Goal: Task Accomplishment & Management: Use online tool/utility

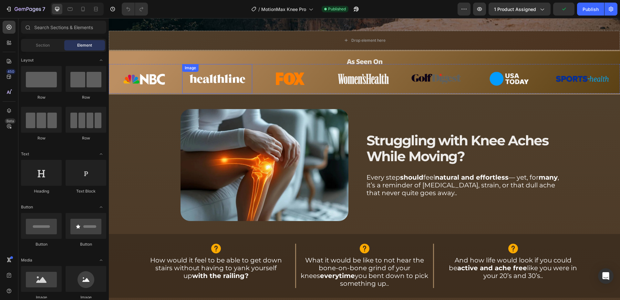
scroll to position [330, 0]
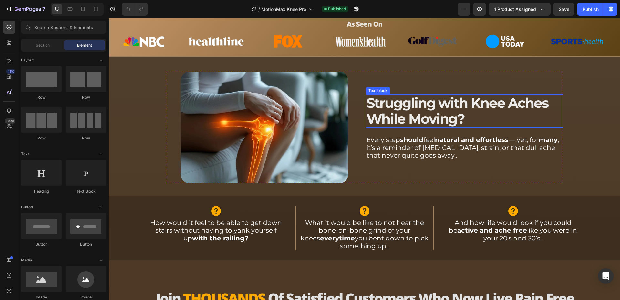
click at [521, 104] on span "Struggling with Knee Aches While Moving?" at bounding box center [458, 110] width 182 height 33
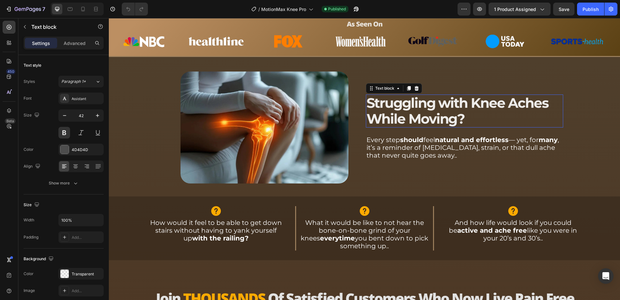
click at [521, 104] on span "Struggling with Knee Aches While Moving?" at bounding box center [458, 110] width 182 height 33
click at [525, 103] on span "Struggling with Knee Aches While Moving?" at bounding box center [458, 110] width 182 height 33
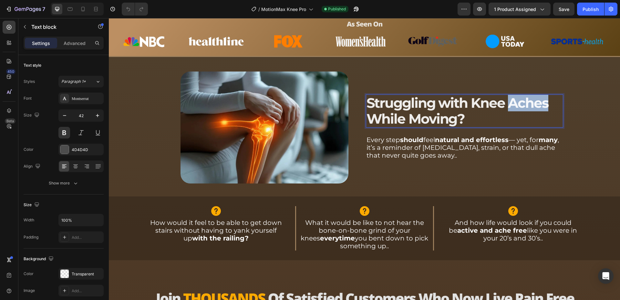
click at [525, 103] on span "Struggling with Knee Aches While Moving?" at bounding box center [458, 110] width 182 height 33
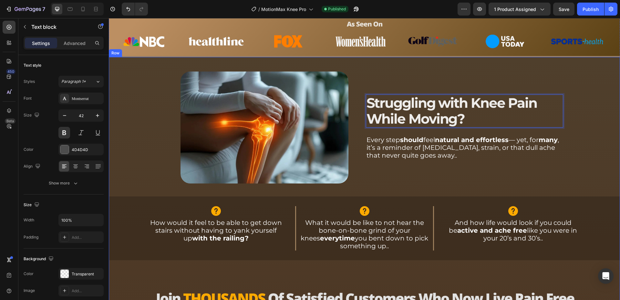
click at [573, 105] on div "Image Struggling with Knee Pain While Moving? Text block 20 Every step should f…" at bounding box center [365, 284] width 512 height 452
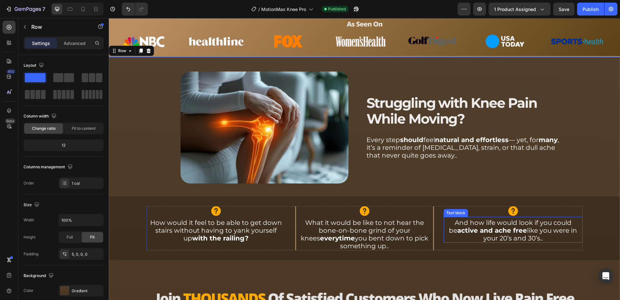
click at [511, 237] on p "And how life would look if you could be active and ache free like you were in y…" at bounding box center [514, 229] width 138 height 23
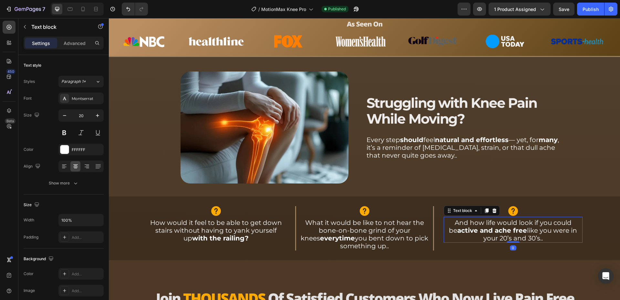
click at [511, 237] on p "And how life would look if you could be active and ache free like you were in y…" at bounding box center [514, 229] width 138 height 23
click at [492, 231] on strong "active and ache free" at bounding box center [493, 230] width 70 height 8
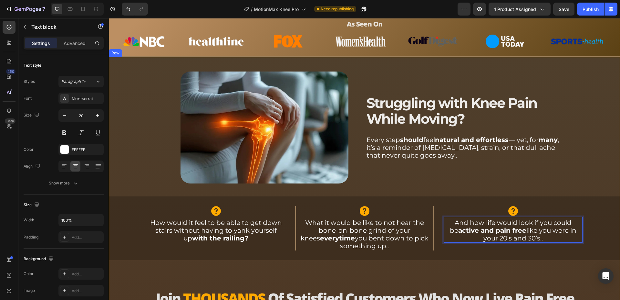
click at [573, 173] on div "Image Struggling with Knee Pain While Moving? Text block Every step should feel…" at bounding box center [365, 284] width 512 height 452
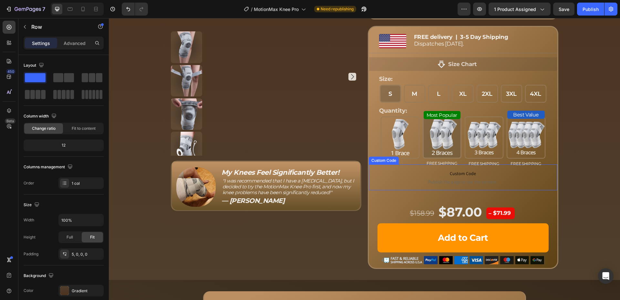
scroll to position [1417, 0]
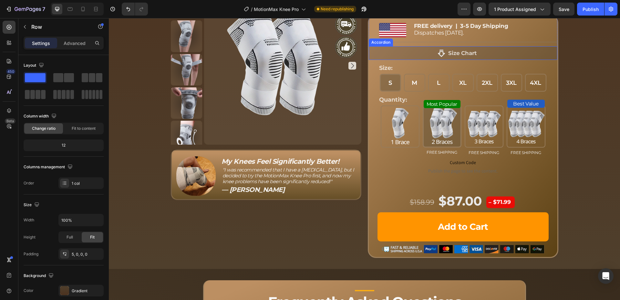
click at [464, 57] on p "Size Chart" at bounding box center [463, 52] width 28 height 7
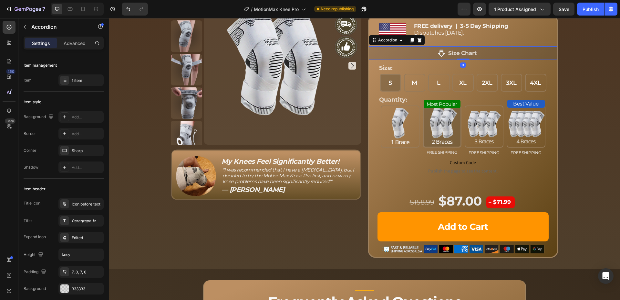
click at [498, 58] on div "Size Chart" at bounding box center [457, 52] width 177 height 9
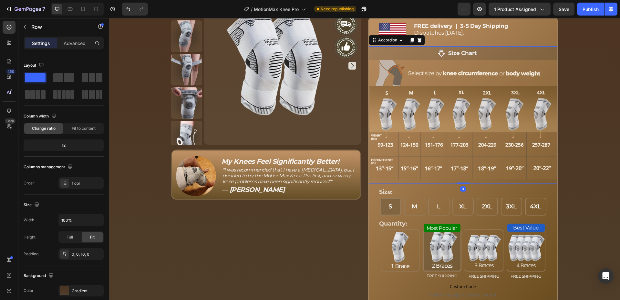
click at [574, 128] on div "Exclusive Summer Sale — Up To 70% OFF! Text block Row Product Images Row Image …" at bounding box center [365, 161] width 512 height 455
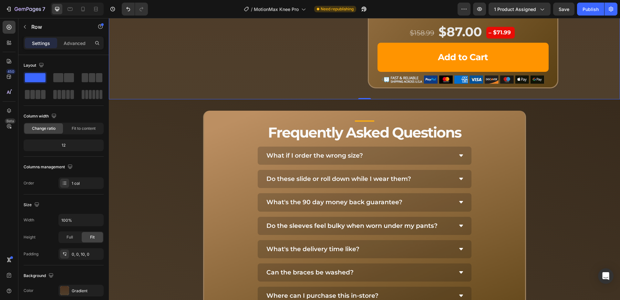
scroll to position [1714, 0]
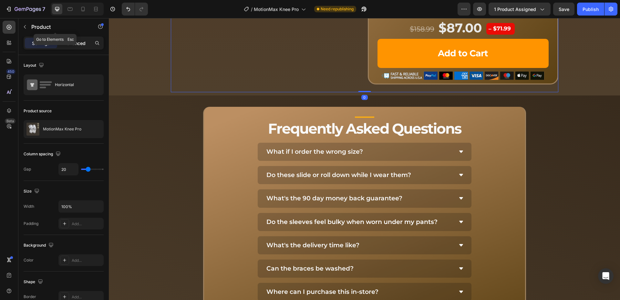
click at [70, 41] on p "Advanced" at bounding box center [75, 43] width 22 height 7
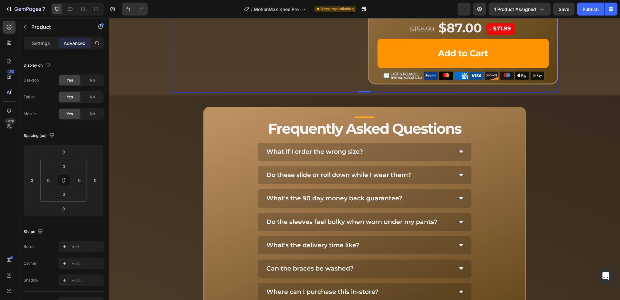
click at [68, 209] on input "0" at bounding box center [63, 209] width 13 height 10
type input "15"
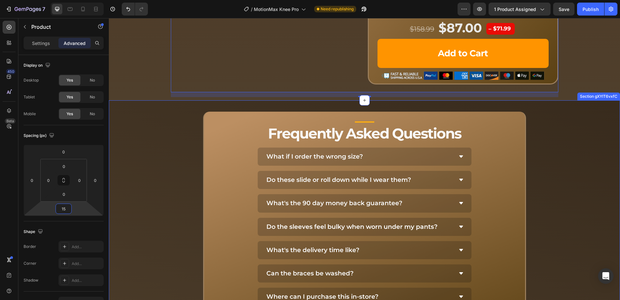
click at [169, 158] on div "Title Line Frequently Asked Questions Heading What if I order the wrong size? D…" at bounding box center [365, 273] width 512 height 346
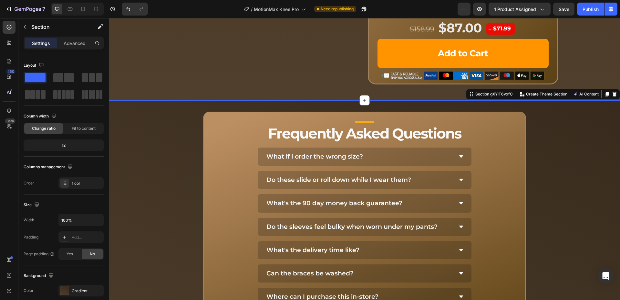
click at [285, 135] on div "Title Line Frequently Asked Questions Heading What if I order the wrong size? D…" at bounding box center [365, 273] width 512 height 346
click at [76, 40] on p "Advanced" at bounding box center [75, 43] width 22 height 7
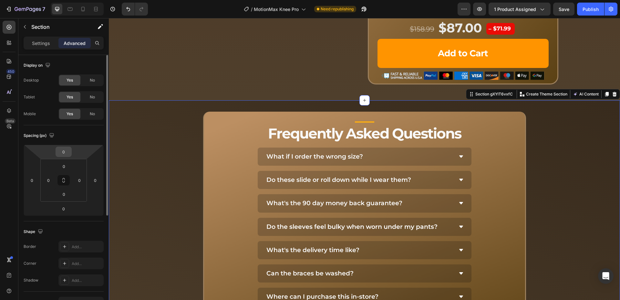
click at [67, 148] on input "0" at bounding box center [63, 152] width 13 height 10
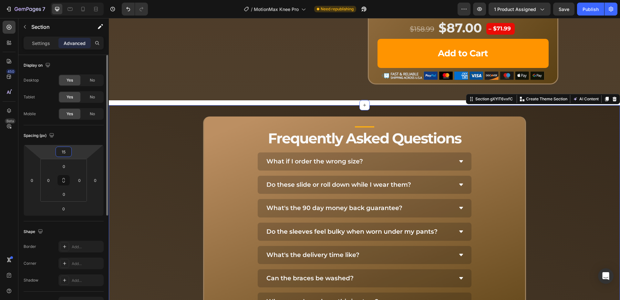
click at [68, 154] on input "15" at bounding box center [63, 152] width 13 height 10
type input "0"
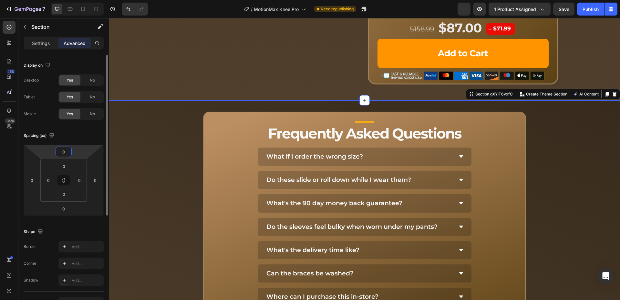
click at [0, 0] on div "Spacing (px) 0 0 0 0 0 0 0 0" at bounding box center [0, 0] width 0 height 0
click at [69, 163] on input "0" at bounding box center [64, 166] width 13 height 10
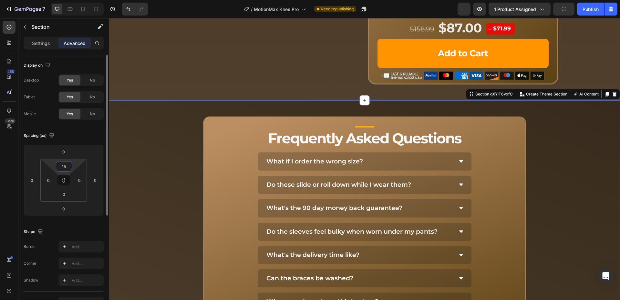
click at [66, 166] on input "15" at bounding box center [64, 166] width 13 height 10
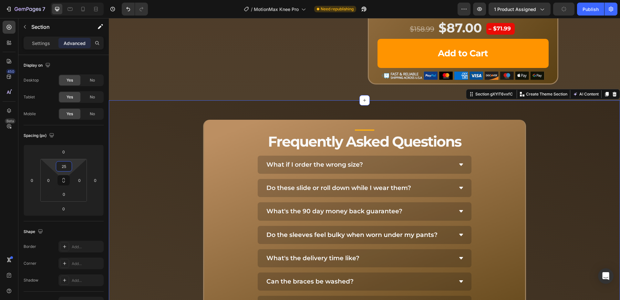
type input "25"
click at [168, 151] on div "Title Line Frequently Asked Questions Heading What if I order the wrong size? D…" at bounding box center [365, 281] width 512 height 346
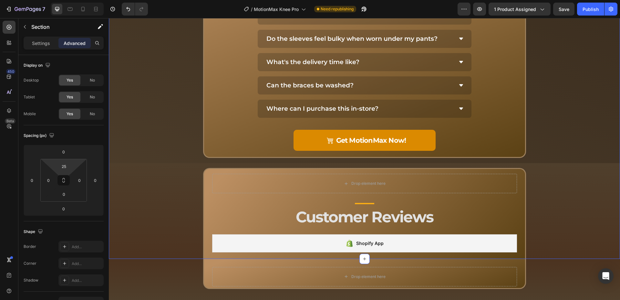
scroll to position [2036, 0]
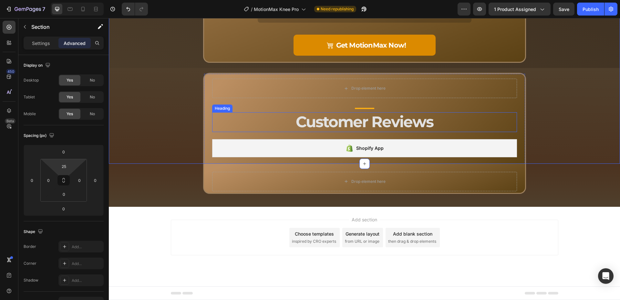
click at [321, 123] on h2 "Customer Reviews" at bounding box center [364, 121] width 305 height 19
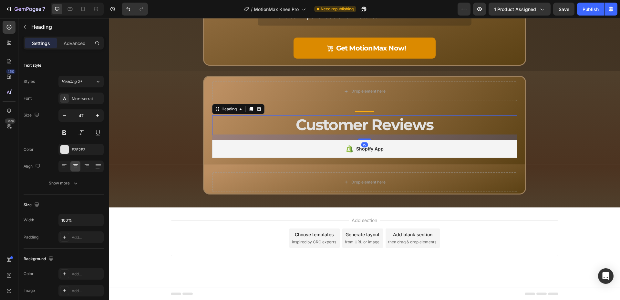
scroll to position [2029, 0]
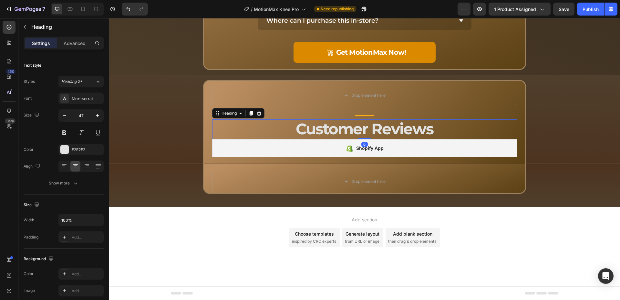
drag, startPoint x: 364, startPoint y: 138, endPoint x: 344, endPoint y: 120, distance: 26.7
click at [366, 121] on div "Customer Reviews Heading 0" at bounding box center [364, 128] width 305 height 19
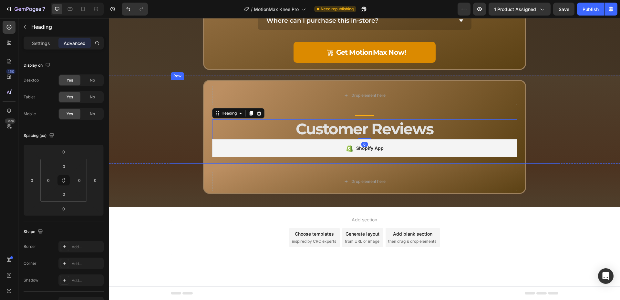
click at [172, 115] on div "Drop element here Row Row Title Line Customer Reviews Heading 0 Shopify App Sho…" at bounding box center [365, 121] width 388 height 83
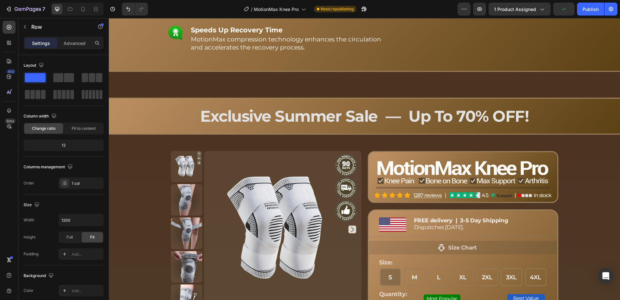
scroll to position [1237, 0]
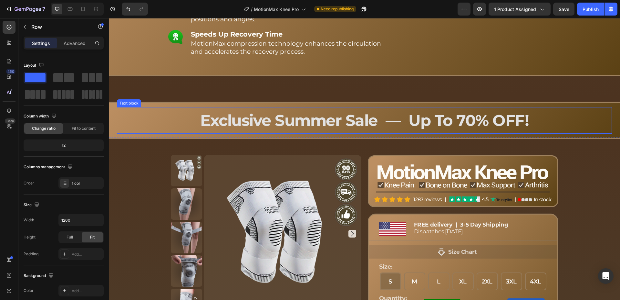
click at [307, 124] on span "Exclusive Summer Sale — Up To 70% OFF!" at bounding box center [364, 120] width 329 height 19
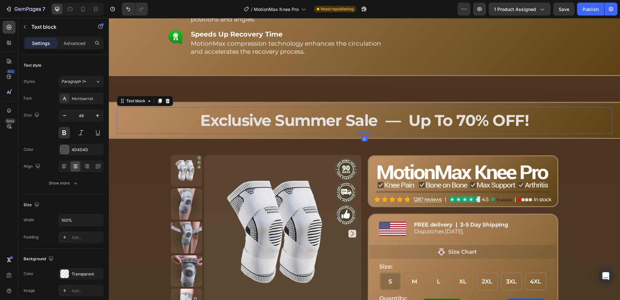
click at [307, 124] on span "Exclusive Summer Sale — Up To 70% OFF!" at bounding box center [364, 120] width 329 height 19
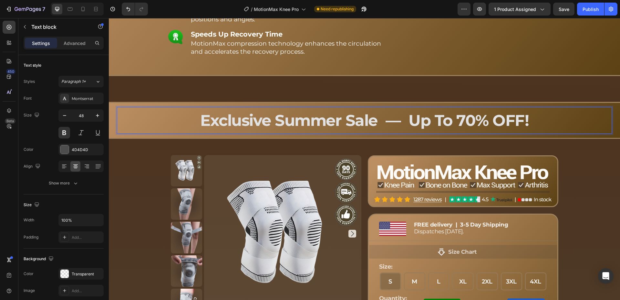
click at [271, 121] on span "Exclusive Summer Sale — Up To 70% OFF!" at bounding box center [364, 120] width 329 height 19
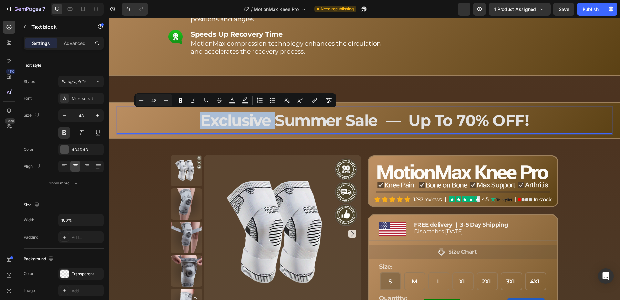
drag, startPoint x: 274, startPoint y: 120, endPoint x: 193, endPoint y: 124, distance: 81.3
click at [193, 124] on p "Exclusive Summer Sale — Up To 70% OFF!" at bounding box center [365, 120] width 494 height 16
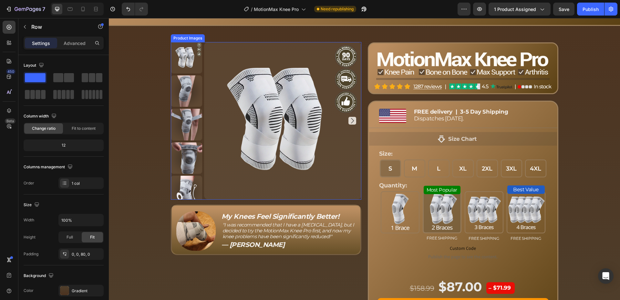
scroll to position [1369, 0]
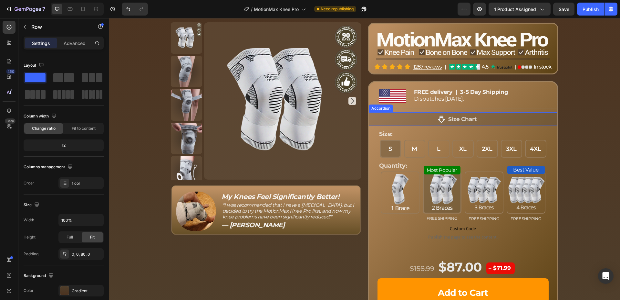
click at [481, 121] on div "Size Chart" at bounding box center [457, 118] width 177 height 9
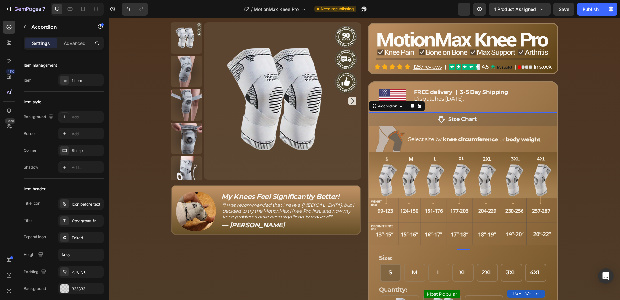
click at [481, 121] on div "Size Chart" at bounding box center [457, 118] width 177 height 9
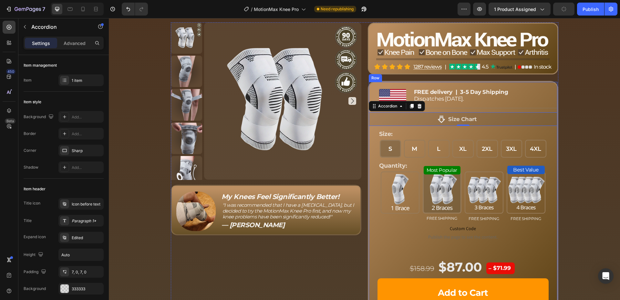
click at [570, 127] on div "Summer Sale — Up To 70% OFF! Text block Row Product Images Row Image My Knees F…" at bounding box center [365, 152] width 512 height 367
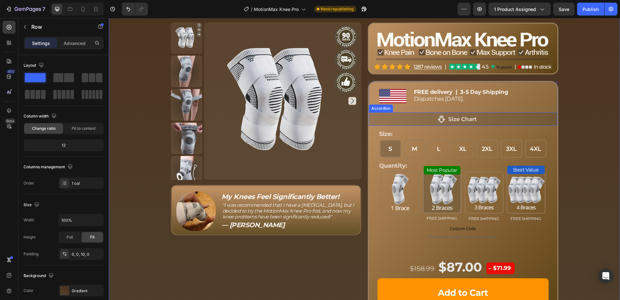
click at [500, 120] on div "Size Chart" at bounding box center [457, 118] width 177 height 9
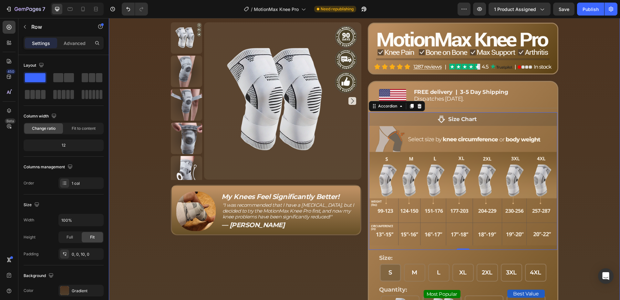
click at [586, 119] on div "Summer Sale — Up To 70% OFF! Text block Row Product Images Row Image My Knees F…" at bounding box center [365, 214] width 512 height 490
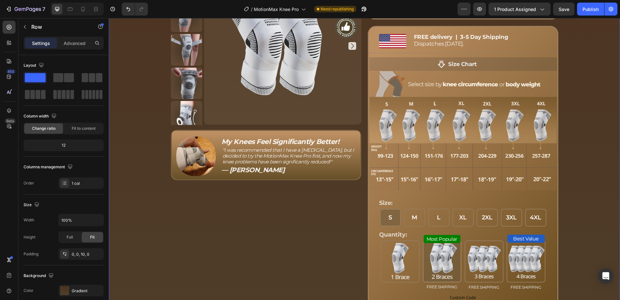
scroll to position [1402, 0]
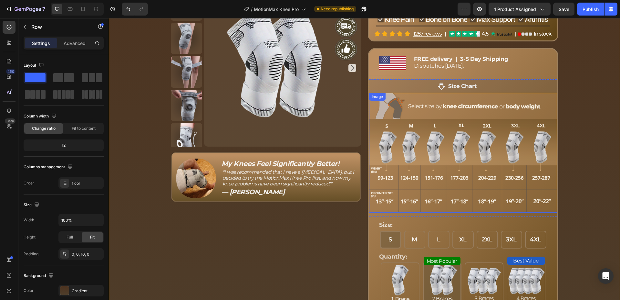
click at [486, 91] on div "Size Chart" at bounding box center [463, 86] width 188 height 14
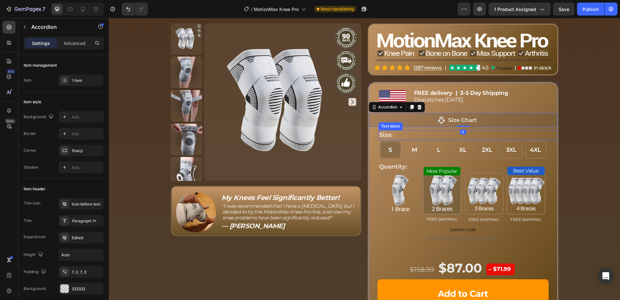
scroll to position [1336, 0]
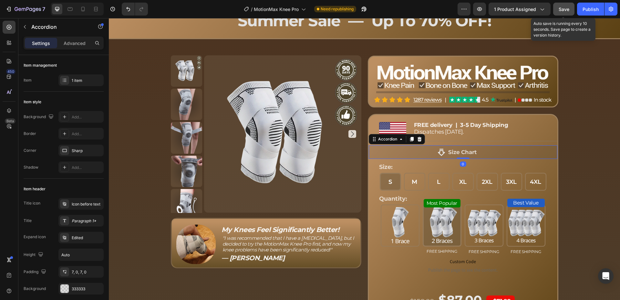
click at [565, 8] on span "Save" at bounding box center [564, 8] width 11 height 5
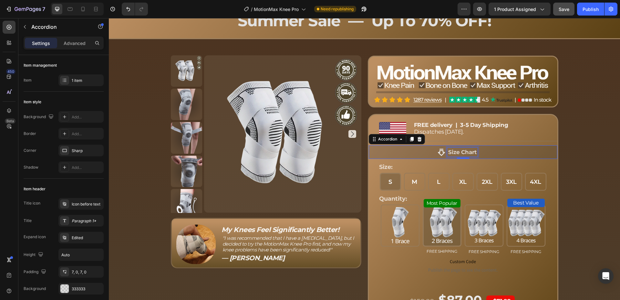
click at [459, 151] on p "Size Chart" at bounding box center [463, 151] width 28 height 7
click at [457, 152] on p "Size Chart" at bounding box center [463, 151] width 28 height 7
click at [583, 129] on div "Summer Sale — Up To 70% OFF! Text block Row Product Images Row Image My Knees F…" at bounding box center [365, 185] width 512 height 367
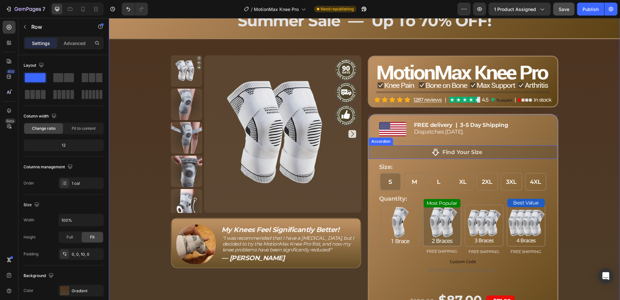
click at [420, 152] on div "Find Your Size" at bounding box center [457, 151] width 177 height 9
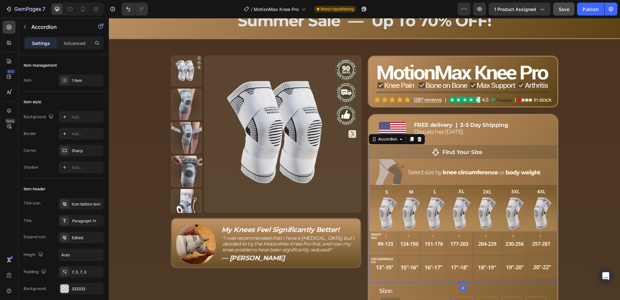
click at [420, 152] on div "Find Your Size" at bounding box center [457, 151] width 177 height 9
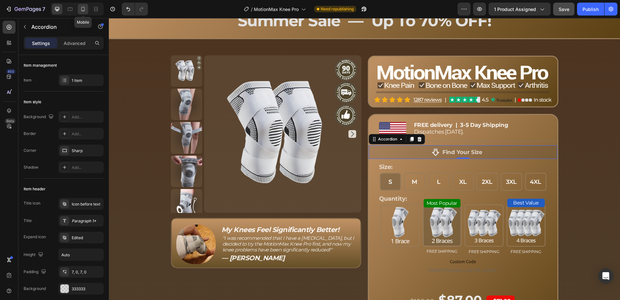
click at [83, 8] on icon at bounding box center [83, 9] width 6 height 6
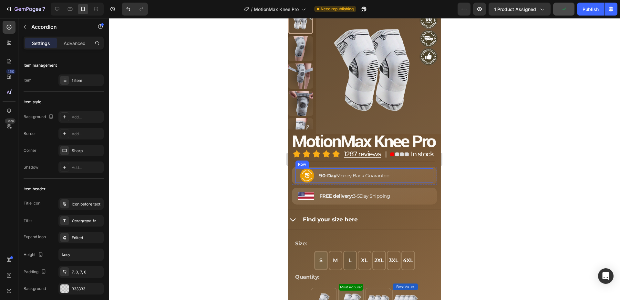
scroll to position [2701, 0]
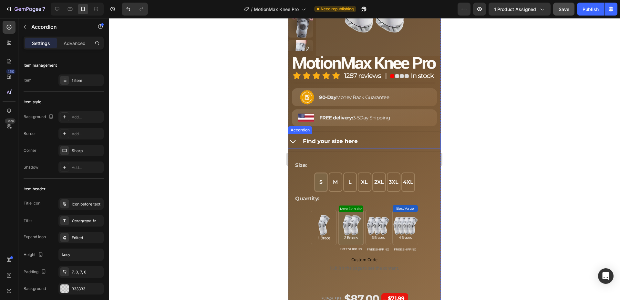
click at [336, 145] on p "Find your size here" at bounding box center [330, 141] width 55 height 8
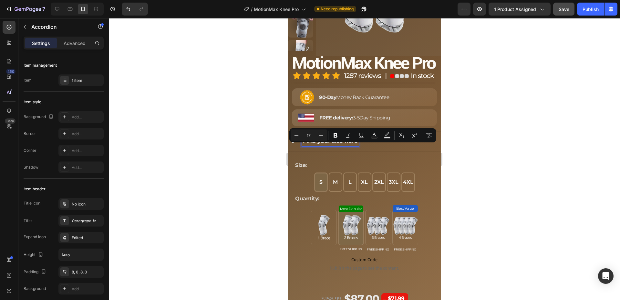
click at [348, 145] on p "Find your size here" at bounding box center [330, 141] width 55 height 8
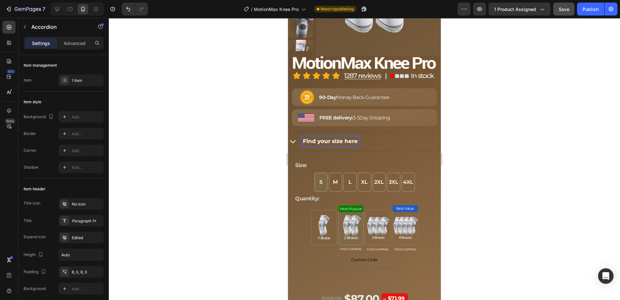
click at [247, 143] on div at bounding box center [365, 158] width 512 height 281
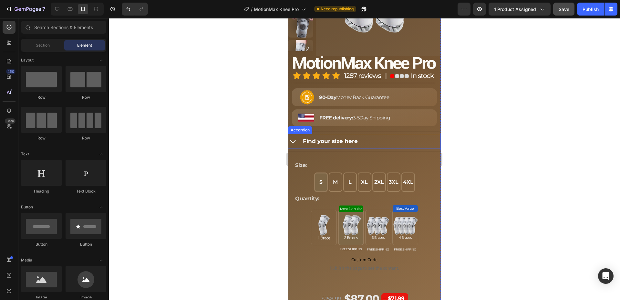
click at [355, 145] on p "Find your size here" at bounding box center [330, 141] width 55 height 8
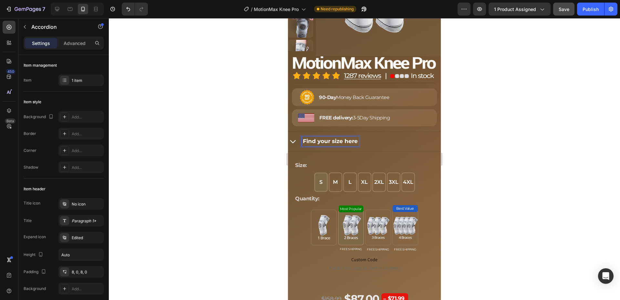
click at [353, 145] on p "Find your size here" at bounding box center [330, 141] width 55 height 8
click at [231, 140] on div at bounding box center [365, 158] width 512 height 281
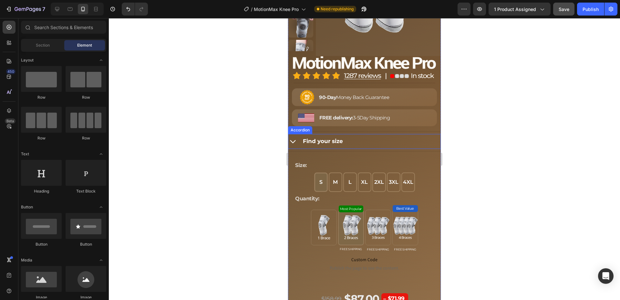
click at [299, 149] on div "Find your size" at bounding box center [364, 141] width 151 height 15
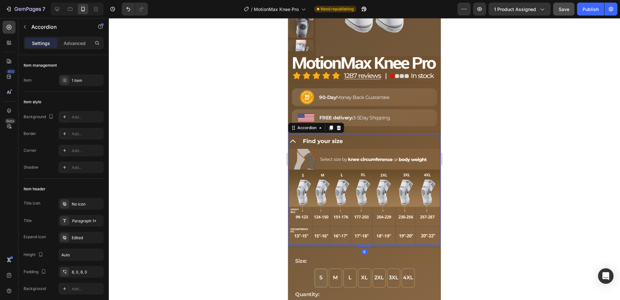
click at [297, 149] on div "Find your size" at bounding box center [364, 141] width 151 height 15
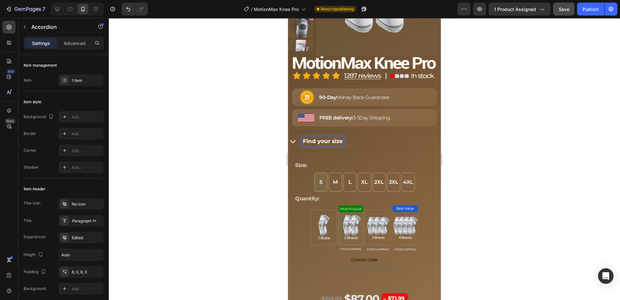
click at [356, 146] on div "Find your size" at bounding box center [371, 141] width 138 height 10
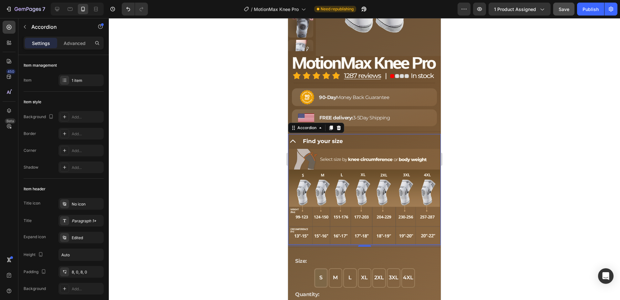
click at [333, 145] on p "Find your size" at bounding box center [323, 141] width 40 height 8
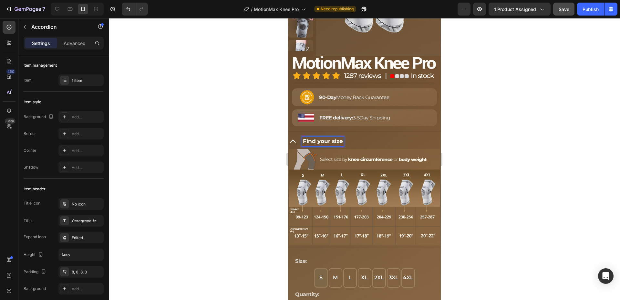
click at [357, 146] on div "Find your size" at bounding box center [371, 141] width 138 height 10
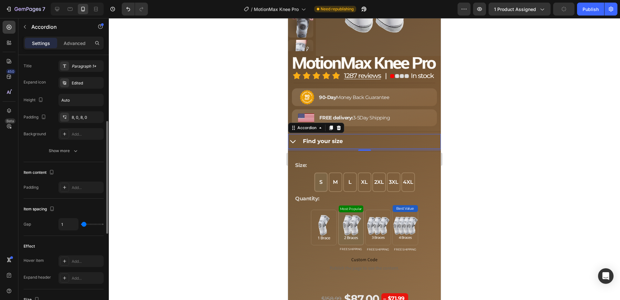
scroll to position [0, 0]
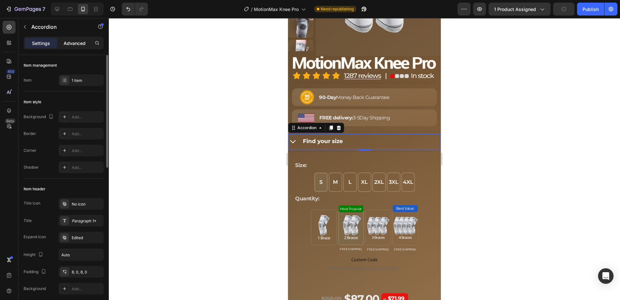
click at [71, 48] on div "Advanced" at bounding box center [74, 43] width 32 height 10
type input "100%"
type input "100"
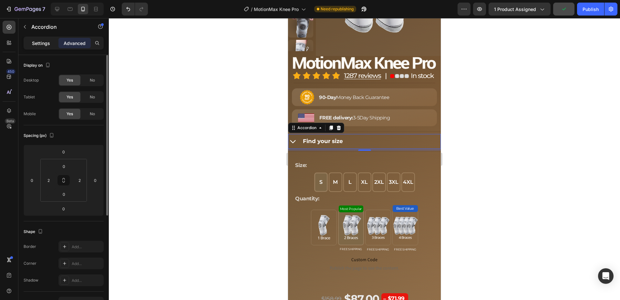
click at [40, 42] on p "Settings" at bounding box center [41, 43] width 18 height 7
type input "1"
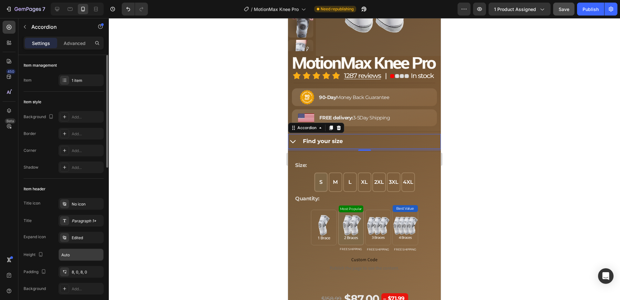
scroll to position [66, 0]
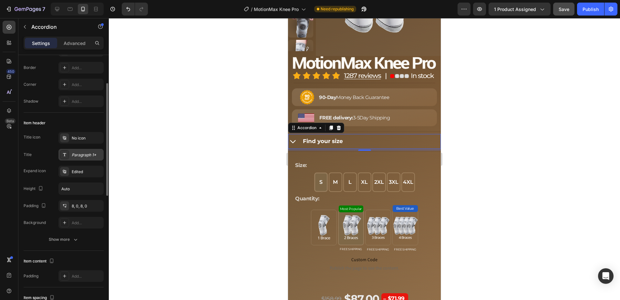
click at [78, 156] on div "Paragraph 1*" at bounding box center [87, 155] width 30 height 6
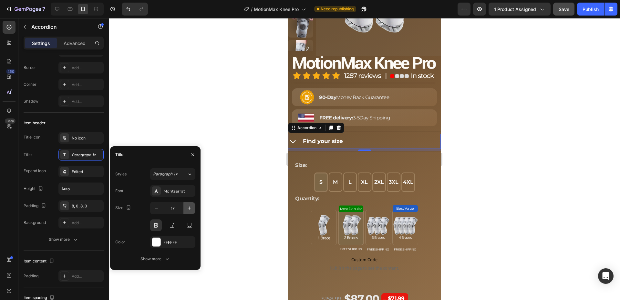
click at [192, 208] on icon "button" at bounding box center [189, 208] width 6 height 6
type input "19"
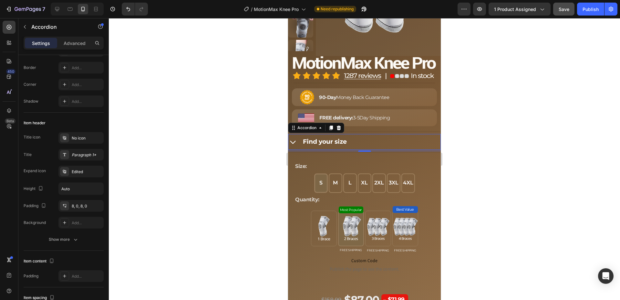
click at [238, 171] on div at bounding box center [365, 158] width 512 height 281
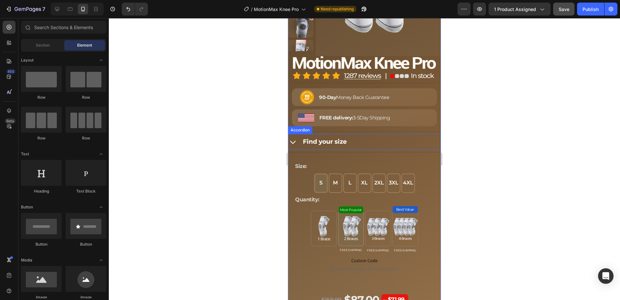
click at [364, 147] on div "Find your size" at bounding box center [371, 141] width 138 height 11
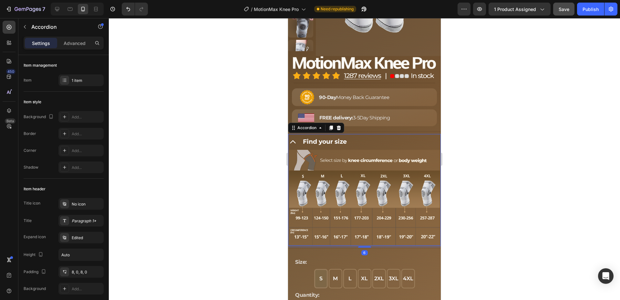
click at [364, 147] on div "Find your size" at bounding box center [371, 141] width 138 height 11
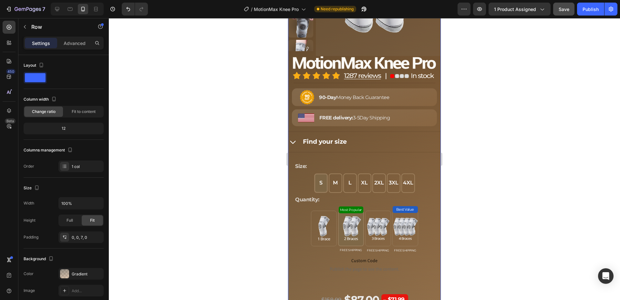
click at [365, 139] on div "Product Images Image Image Title Line Image 90-Day Money Back Guarantee Text Bl…" at bounding box center [364, 136] width 153 height 411
click at [298, 150] on div "Find your size" at bounding box center [364, 142] width 151 height 16
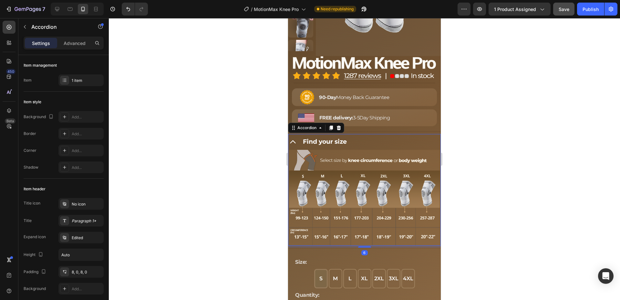
click at [298, 150] on div "Find your size" at bounding box center [364, 142] width 151 height 16
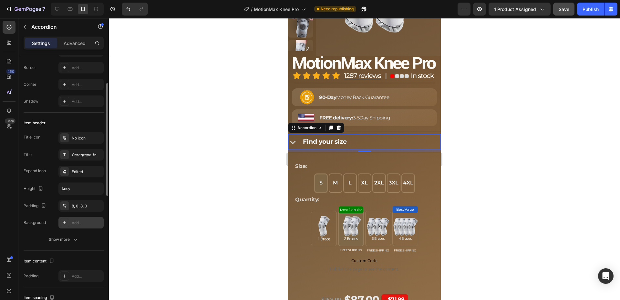
click at [83, 223] on div "Add..." at bounding box center [87, 223] width 30 height 6
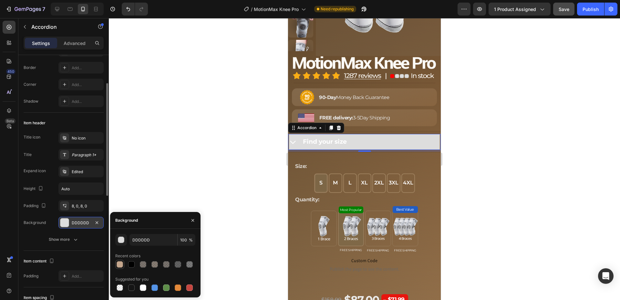
click at [120, 263] on div at bounding box center [120, 264] width 6 height 6
type input "C4A68D"
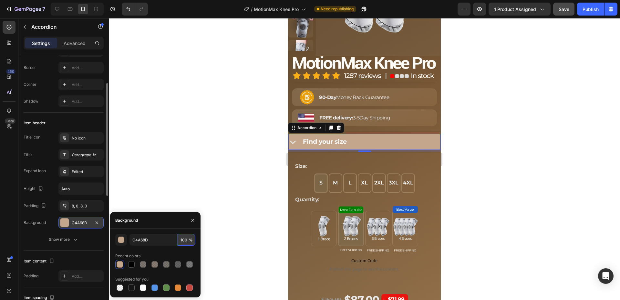
click at [182, 242] on input "100" at bounding box center [187, 240] width 18 height 12
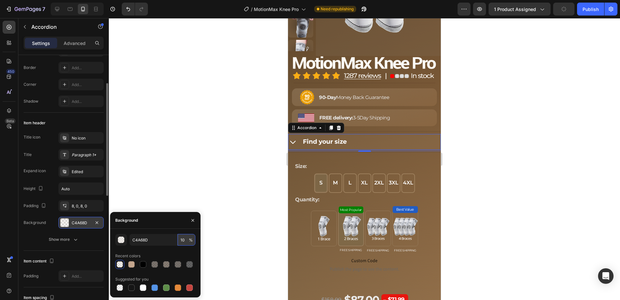
click at [183, 242] on input "10" at bounding box center [187, 240] width 18 height 12
type input "20"
click at [232, 177] on div at bounding box center [365, 158] width 512 height 281
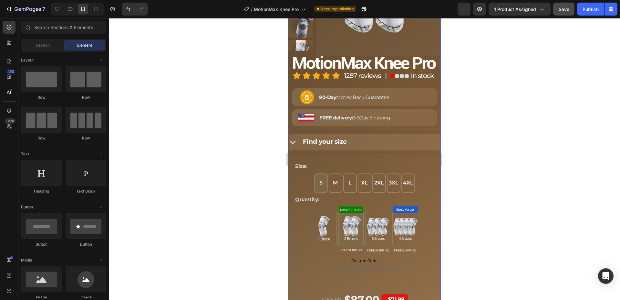
click at [371, 147] on div "Find your size" at bounding box center [371, 141] width 138 height 11
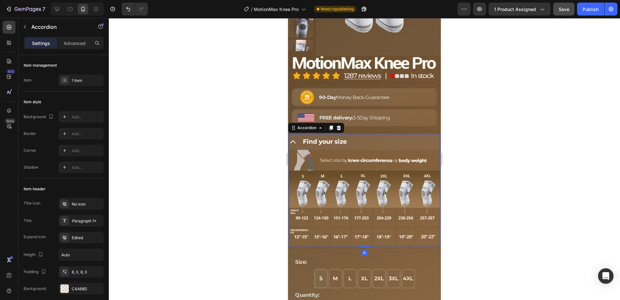
click at [398, 145] on div "Find your size" at bounding box center [371, 141] width 138 height 11
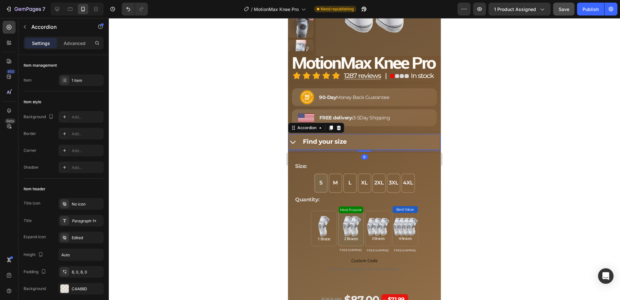
click at [461, 139] on div at bounding box center [365, 158] width 512 height 281
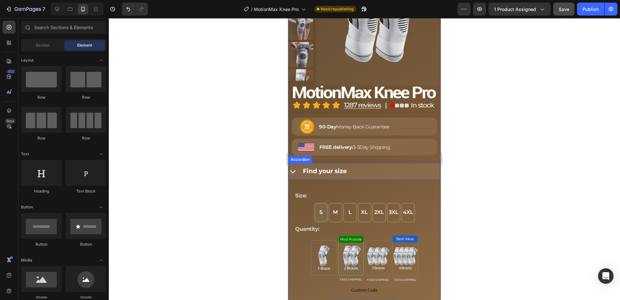
scroll to position [2635, 0]
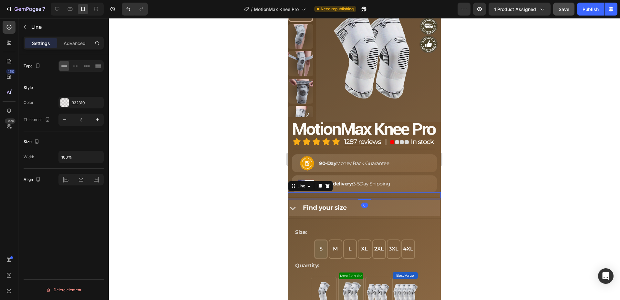
click at [357, 198] on div at bounding box center [364, 197] width 153 height 1
click at [73, 41] on p "Advanced" at bounding box center [75, 43] width 22 height 7
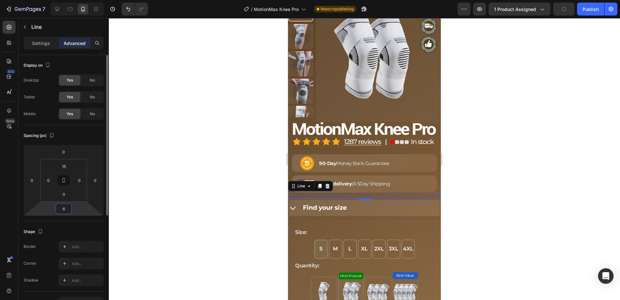
click at [66, 208] on input "6" at bounding box center [63, 209] width 13 height 10
type input "20"
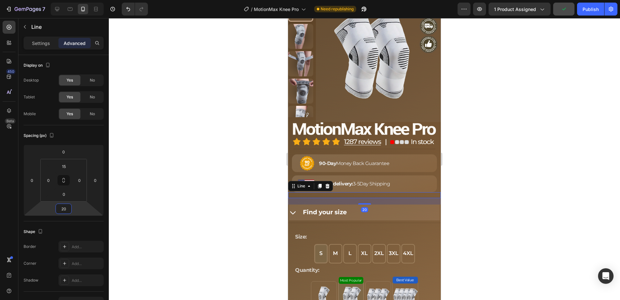
click at [174, 167] on div at bounding box center [365, 158] width 512 height 281
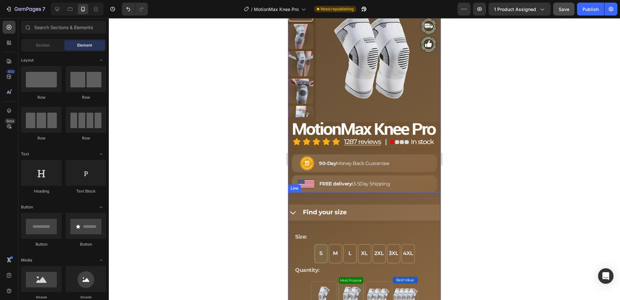
click at [326, 198] on div "Title Line" at bounding box center [364, 195] width 153 height 6
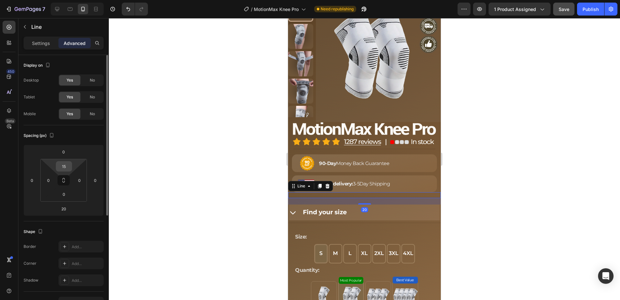
click at [71, 169] on div "15" at bounding box center [64, 166] width 16 height 10
click at [66, 165] on input "15" at bounding box center [64, 166] width 13 height 10
type input "8"
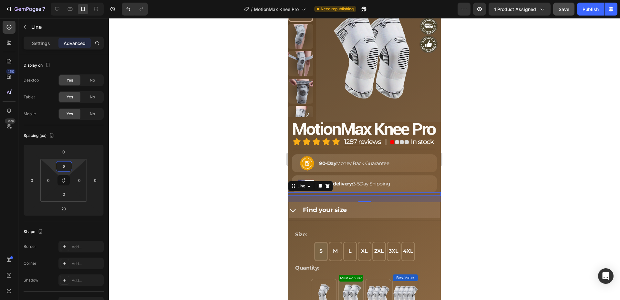
click at [217, 149] on div at bounding box center [365, 158] width 512 height 281
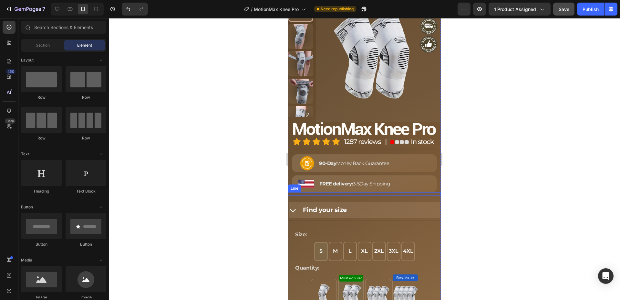
click at [321, 196] on div "Title Line" at bounding box center [364, 194] width 153 height 4
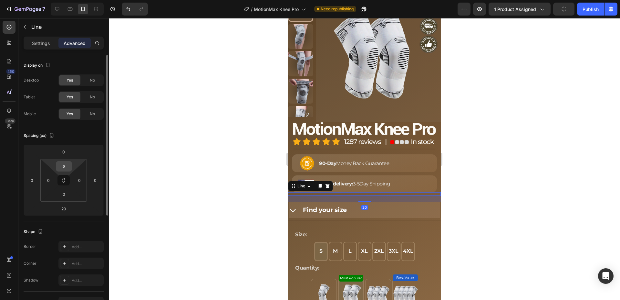
click at [66, 169] on input "8" at bounding box center [64, 166] width 13 height 10
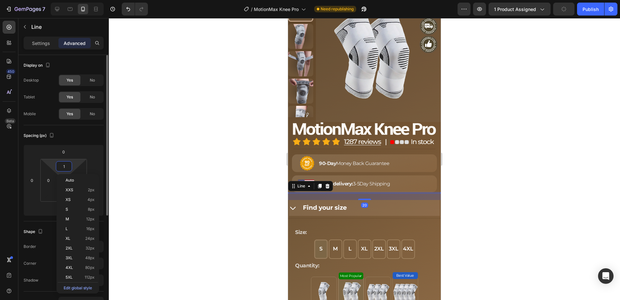
type input "11"
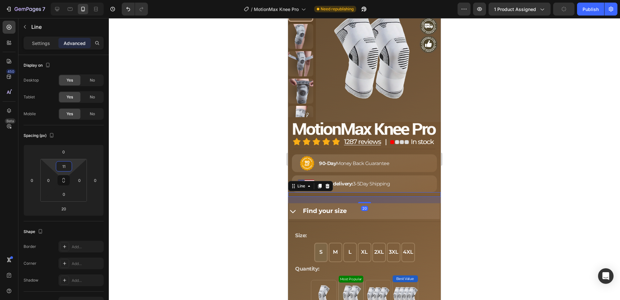
click at [157, 147] on div at bounding box center [365, 158] width 512 height 281
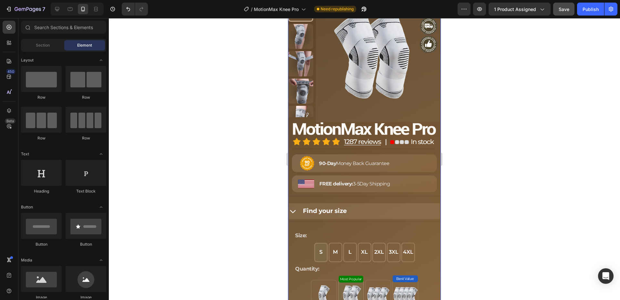
click at [322, 207] on div "Product Images Image Image Title Line Image 90-Day Money Back Guarantee Text Bl…" at bounding box center [364, 203] width 153 height 415
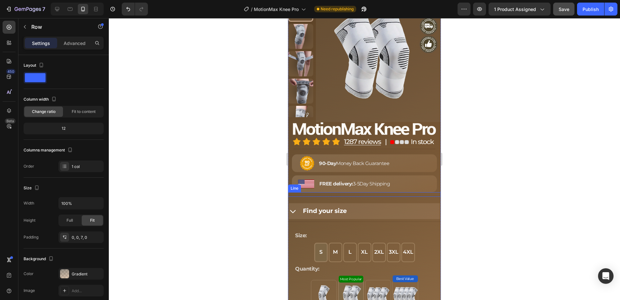
click at [332, 196] on div "Title Line" at bounding box center [364, 194] width 153 height 5
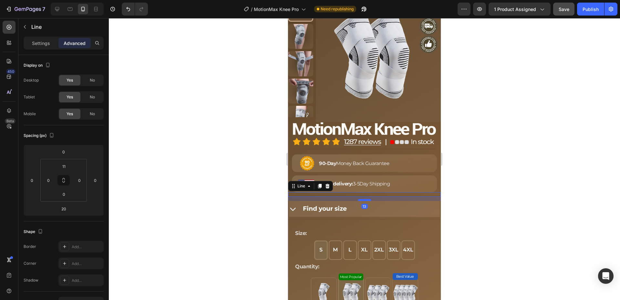
drag, startPoint x: 364, startPoint y: 209, endPoint x: 543, endPoint y: 217, distance: 179.2
click at [365, 201] on div at bounding box center [364, 200] width 13 height 2
type input "13"
click at [238, 197] on div at bounding box center [365, 158] width 512 height 281
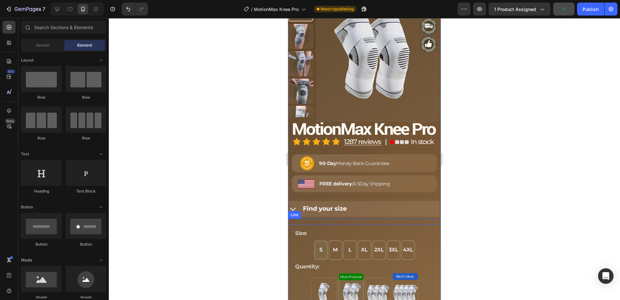
click at [316, 219] on div at bounding box center [364, 218] width 153 height 1
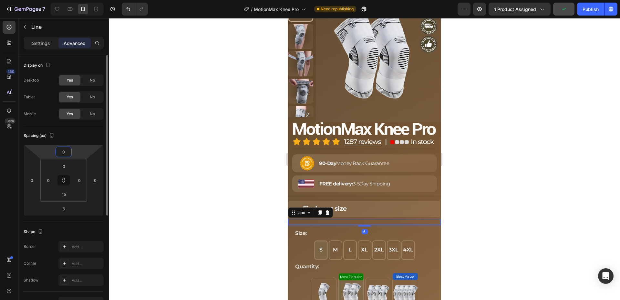
click at [65, 150] on input "0" at bounding box center [63, 152] width 13 height 10
type input "3"
click at [171, 141] on div at bounding box center [365, 158] width 512 height 281
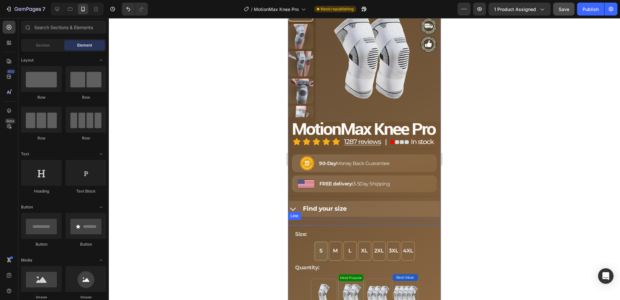
click at [315, 225] on div "Title Line" at bounding box center [364, 222] width 153 height 6
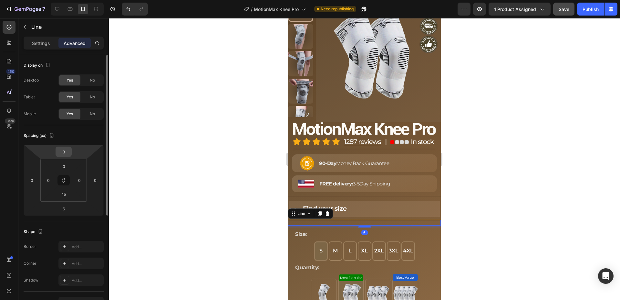
click at [68, 150] on input "3" at bounding box center [63, 152] width 13 height 10
type input "6"
click at [169, 150] on div at bounding box center [365, 158] width 512 height 281
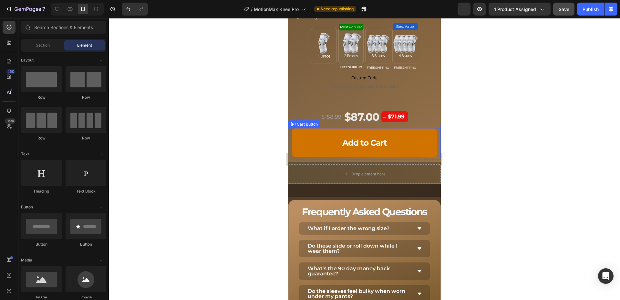
scroll to position [2965, 0]
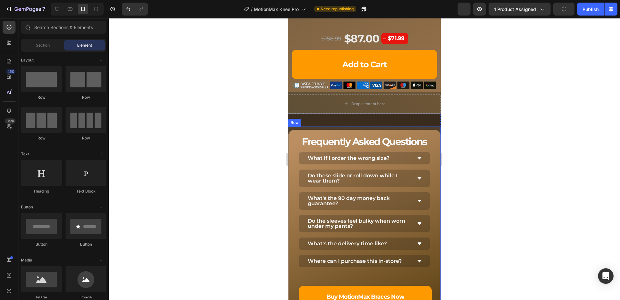
click at [357, 136] on div "Frequently Asked Questions Heading What if I order the wrong size? Do these sli…" at bounding box center [364, 290] width 153 height 328
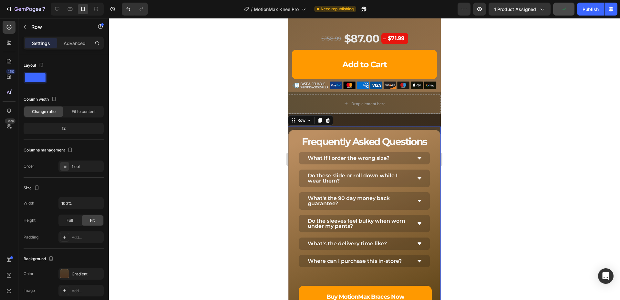
click at [71, 48] on div "Settings Advanced" at bounding box center [64, 43] width 80 height 13
click at [71, 44] on p "Advanced" at bounding box center [75, 43] width 22 height 7
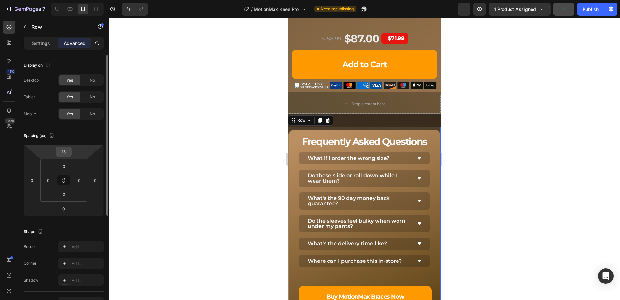
click at [65, 151] on input "15" at bounding box center [63, 152] width 13 height 10
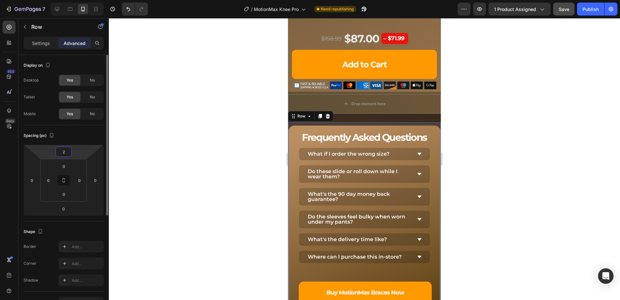
type input "20"
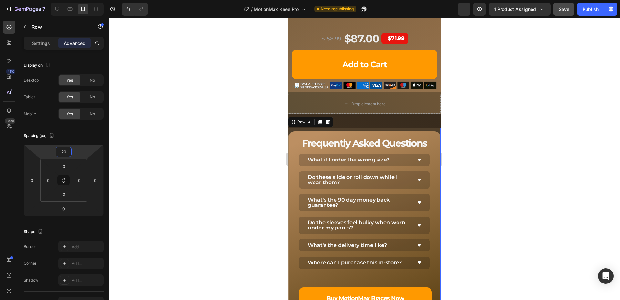
click at [201, 144] on div at bounding box center [365, 158] width 512 height 281
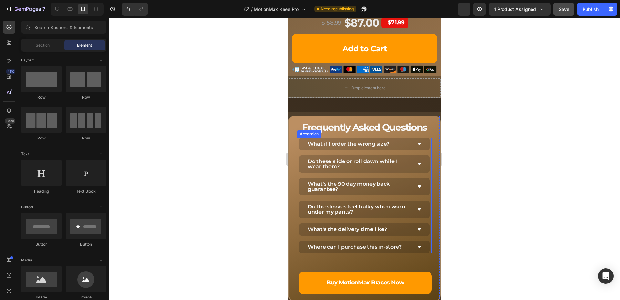
scroll to position [3064, 0]
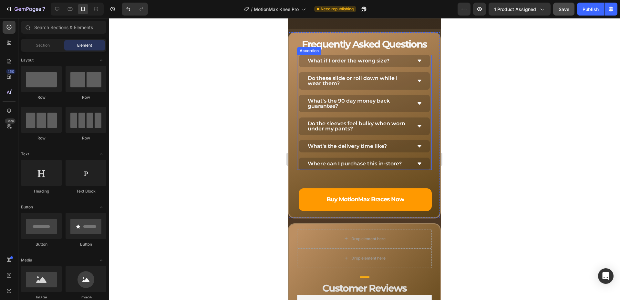
click at [423, 164] on div "What if I order the wrong size? Do these slide or roll down while I wear them? …" at bounding box center [365, 112] width 132 height 115
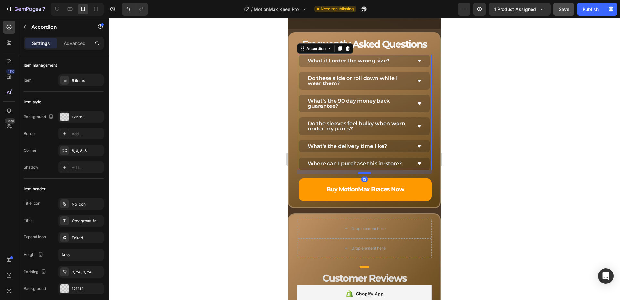
drag, startPoint x: 361, startPoint y: 192, endPoint x: 361, endPoint y: 182, distance: 10.0
click at [361, 174] on div at bounding box center [364, 173] width 13 height 2
type input "100%"
type input "100"
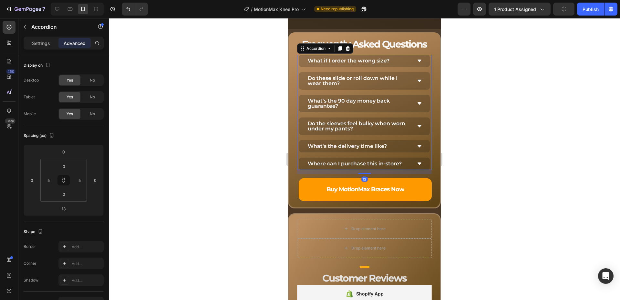
click at [235, 166] on div at bounding box center [365, 158] width 512 height 281
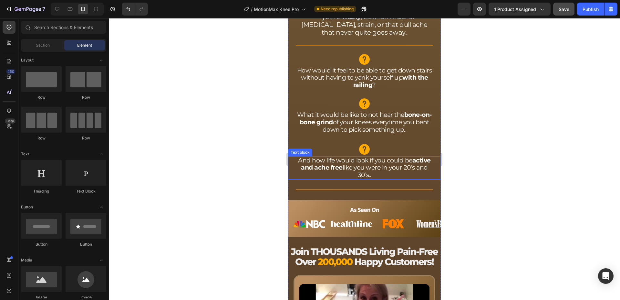
scroll to position [417, 0]
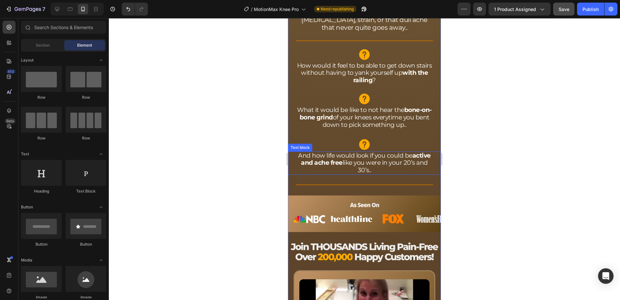
click at [343, 166] on strong "active and ache free" at bounding box center [366, 159] width 130 height 15
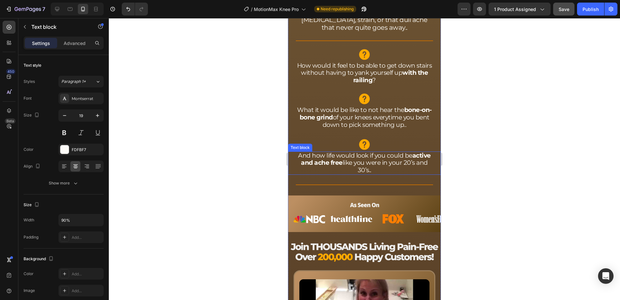
click at [343, 166] on strong "active and ache free" at bounding box center [366, 159] width 130 height 15
click at [342, 166] on strong "active and ache free" at bounding box center [366, 159] width 130 height 15
click at [229, 189] on div at bounding box center [365, 158] width 512 height 281
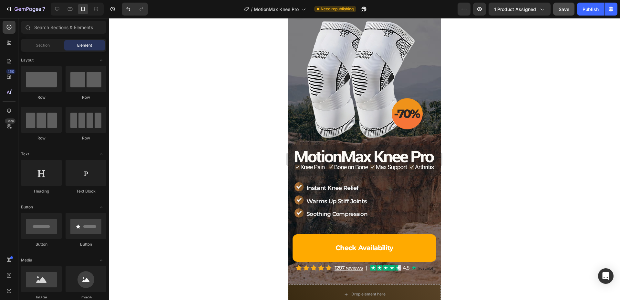
scroll to position [264, 0]
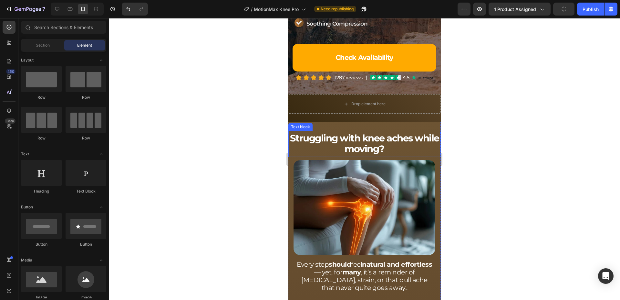
click at [358, 133] on span "Struggling with knee aches while moving?" at bounding box center [364, 143] width 149 height 22
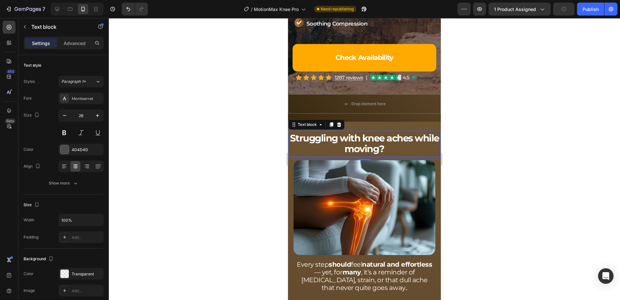
click at [358, 133] on span "Struggling with knee aches while moving?" at bounding box center [364, 143] width 149 height 22
click at [363, 139] on span "Struggling with knee aches while moving?" at bounding box center [364, 143] width 149 height 22
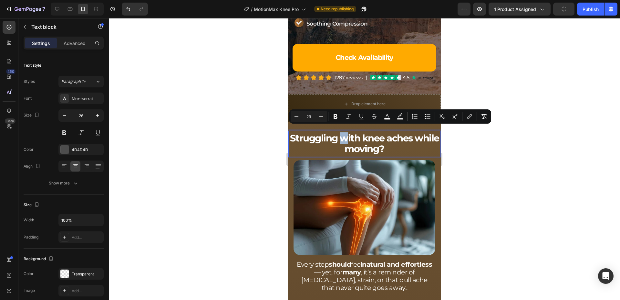
drag, startPoint x: 357, startPoint y: 132, endPoint x: 354, endPoint y: 133, distance: 3.8
click at [354, 133] on span "Struggling with knee aches while moving?" at bounding box center [364, 143] width 149 height 22
drag, startPoint x: 377, startPoint y: 133, endPoint x: 374, endPoint y: 134, distance: 3.5
click at [374, 134] on span "Struggling With knee aches while moving?" at bounding box center [364, 143] width 125 height 22
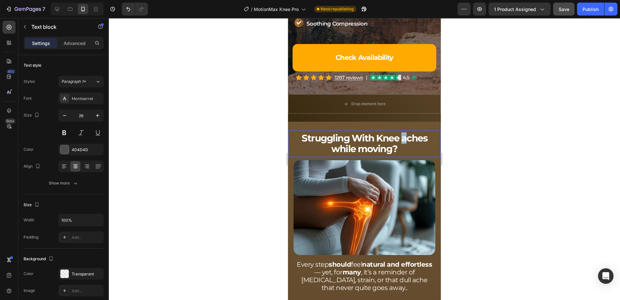
click at [401, 133] on span "Struggling With Knee aches while moving?" at bounding box center [365, 143] width 126 height 22
drag, startPoint x: 335, startPoint y: 144, endPoint x: 331, endPoint y: 144, distance: 4.5
click at [331, 144] on span "Struggling With Knee Aches while moving?" at bounding box center [364, 143] width 127 height 22
click at [360, 143] on span "Struggling With Knee Aches While moving?" at bounding box center [364, 143] width 127 height 22
click at [253, 128] on div at bounding box center [365, 158] width 512 height 281
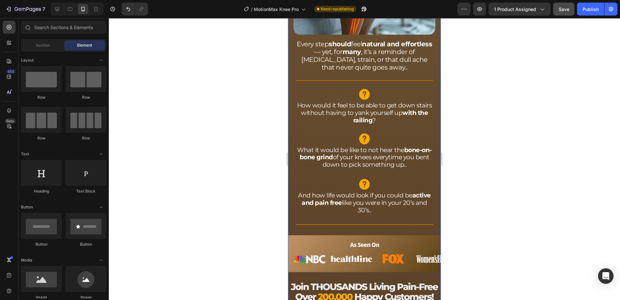
scroll to position [527, 0]
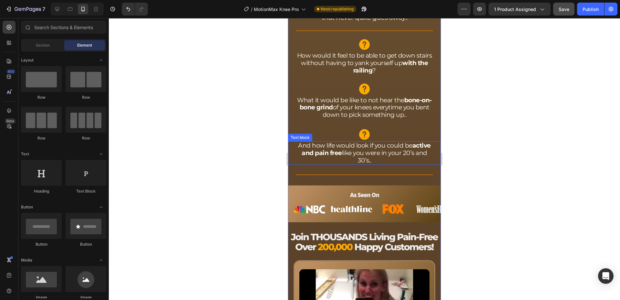
click at [351, 150] on strong "active and pain free" at bounding box center [366, 149] width 129 height 15
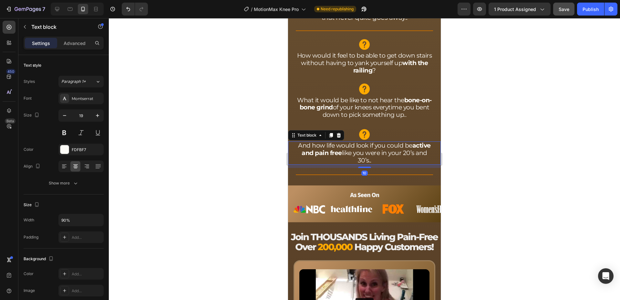
click at [351, 150] on strong "active and pain free" at bounding box center [366, 149] width 129 height 15
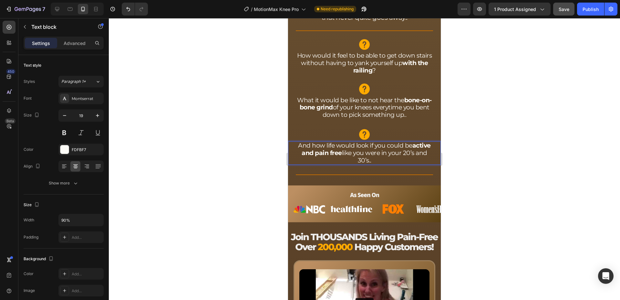
click at [355, 149] on strong "active and pain free" at bounding box center [366, 149] width 129 height 15
click at [248, 126] on div at bounding box center [365, 158] width 512 height 281
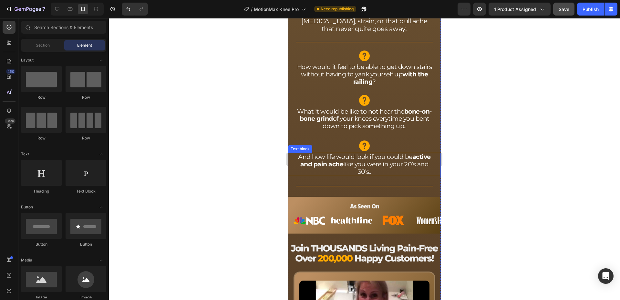
scroll to position [494, 0]
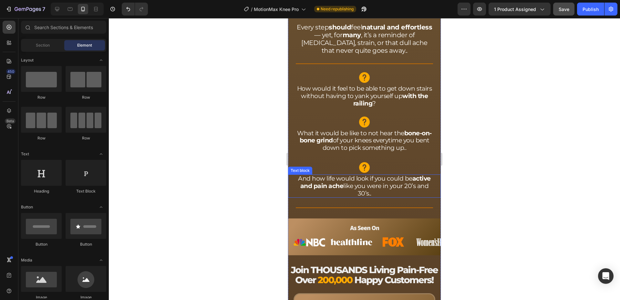
click at [352, 180] on strong "active and pain ache" at bounding box center [366, 182] width 131 height 15
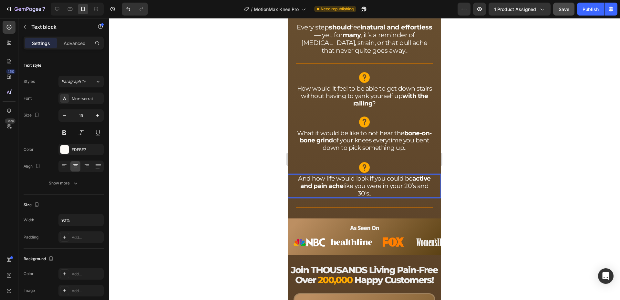
click at [353, 181] on strong "active and pain ache" at bounding box center [366, 182] width 131 height 15
click at [339, 179] on strong "active and pain ache" at bounding box center [366, 182] width 131 height 15
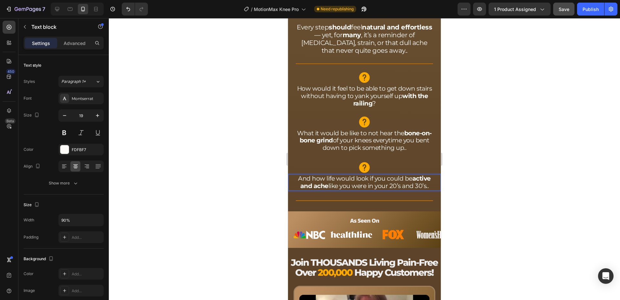
click at [239, 154] on div at bounding box center [365, 158] width 512 height 281
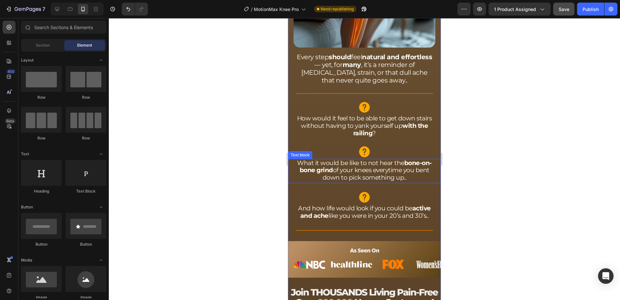
scroll to position [461, 0]
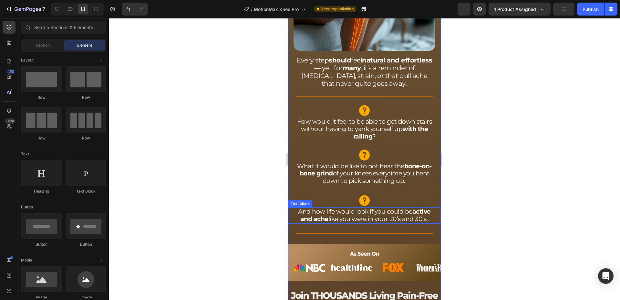
click at [349, 216] on strong "active and ache" at bounding box center [366, 214] width 131 height 15
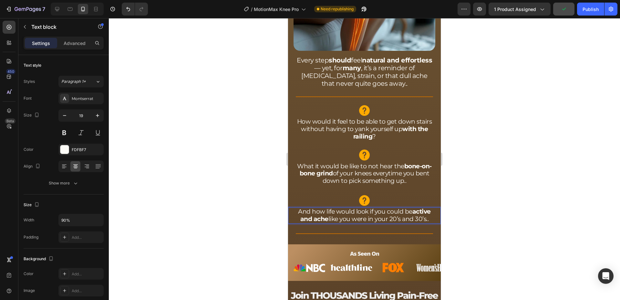
click at [349, 214] on strong "active and ache" at bounding box center [366, 214] width 131 height 15
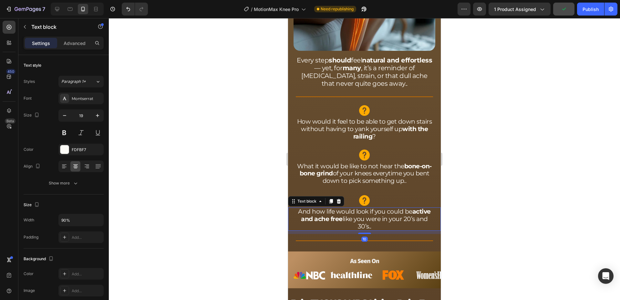
drag, startPoint x: 229, startPoint y: 175, endPoint x: 0, endPoint y: 184, distance: 229.3
click at [229, 175] on div at bounding box center [365, 158] width 512 height 281
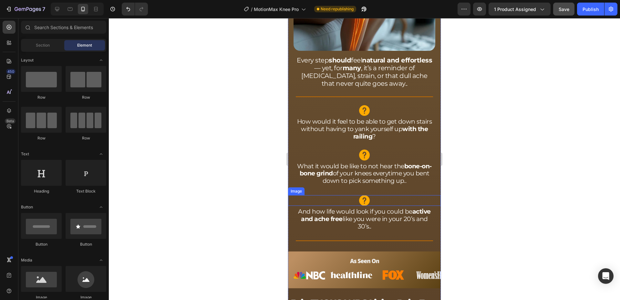
click at [226, 176] on div at bounding box center [365, 158] width 512 height 281
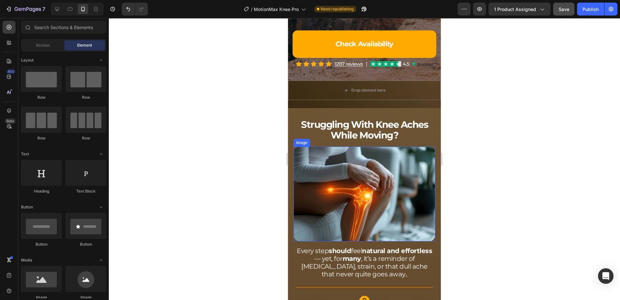
scroll to position [273, 0]
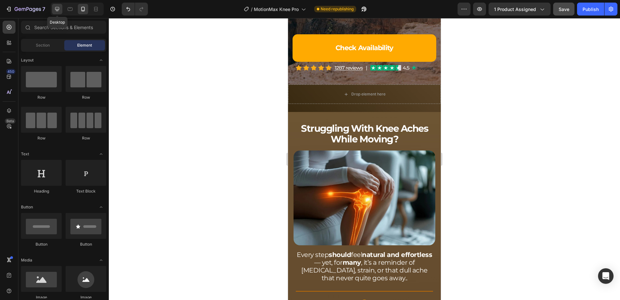
click at [57, 13] on div at bounding box center [57, 9] width 10 height 10
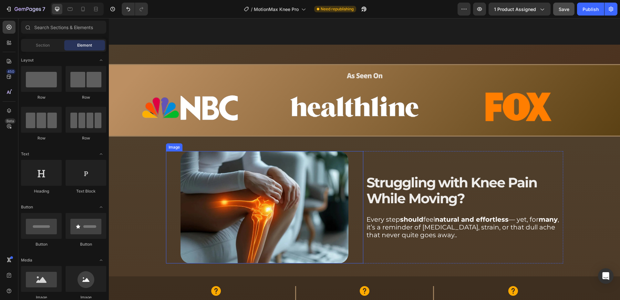
scroll to position [356, 0]
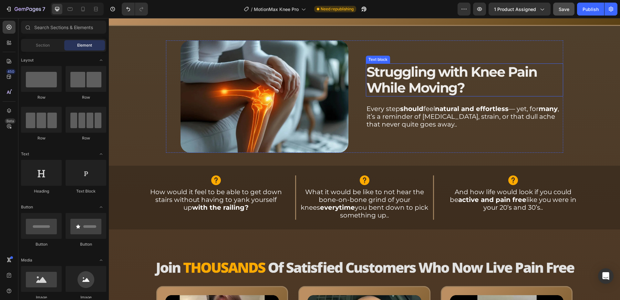
click at [520, 73] on span "Struggling with Knee Pain While Moving?" at bounding box center [452, 79] width 171 height 33
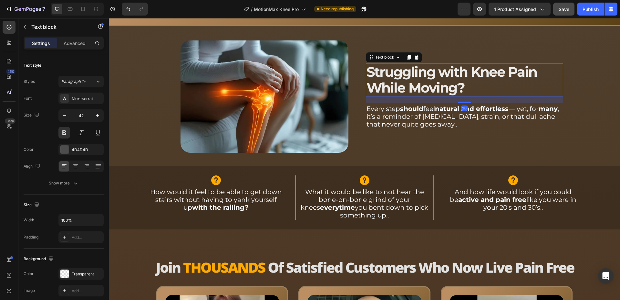
click at [520, 73] on span "Struggling with Knee Pain While Moving?" at bounding box center [452, 79] width 171 height 33
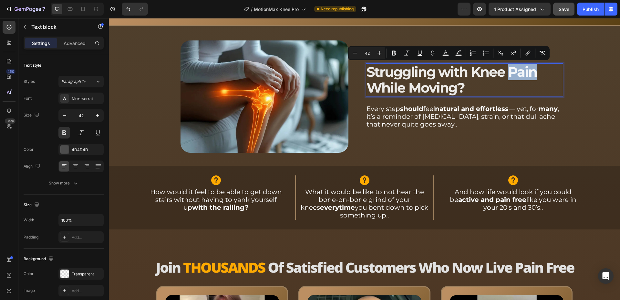
click at [520, 73] on span "Struggling with Knee Pain While Moving?" at bounding box center [452, 79] width 171 height 33
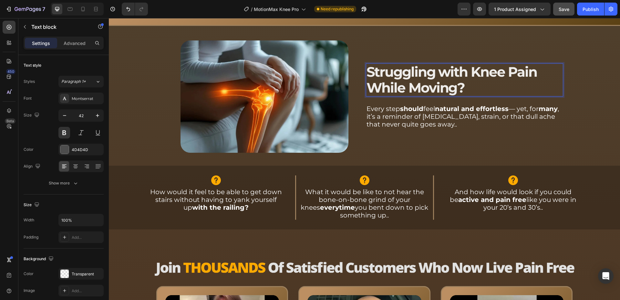
click at [520, 73] on span "Struggling with Knee Pain While Moving?" at bounding box center [452, 79] width 171 height 33
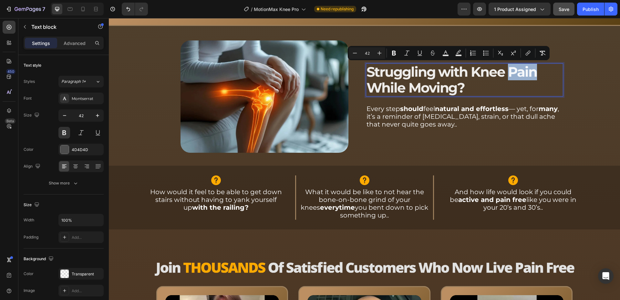
click at [520, 73] on span "Struggling with Knee Pain While Moving?" at bounding box center [452, 79] width 171 height 33
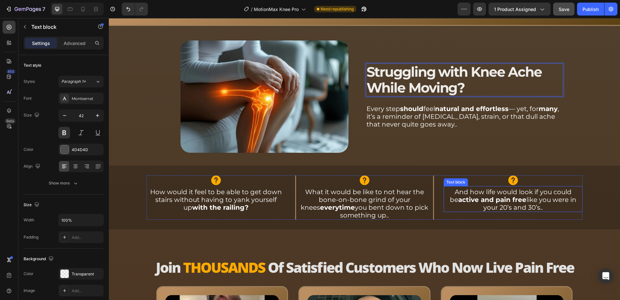
click at [501, 200] on strong "active and pain free" at bounding box center [493, 200] width 68 height 8
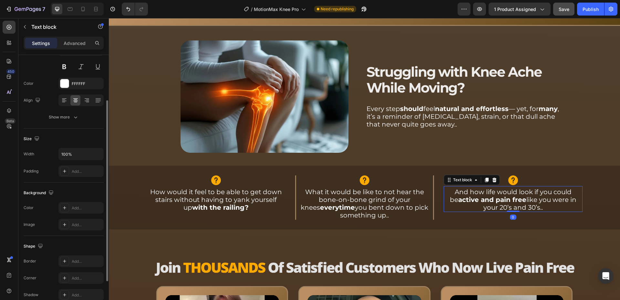
click at [501, 200] on strong "active and pain free" at bounding box center [493, 200] width 68 height 8
click at [488, 197] on strong "active and pain free" at bounding box center [493, 200] width 68 height 8
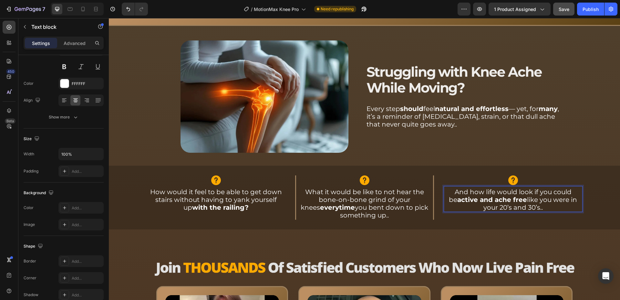
click at [487, 199] on strong "active and ache free" at bounding box center [493, 200] width 70 height 8
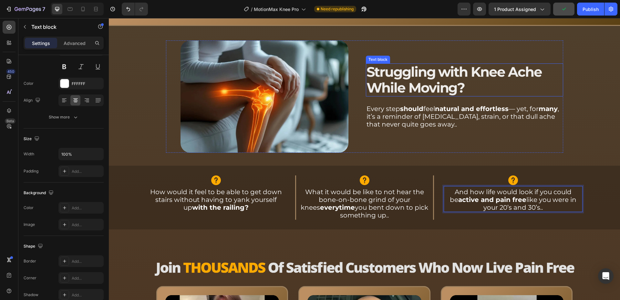
click at [504, 72] on span "Struggling with Knee Ache While Moving?" at bounding box center [455, 79] width 176 height 33
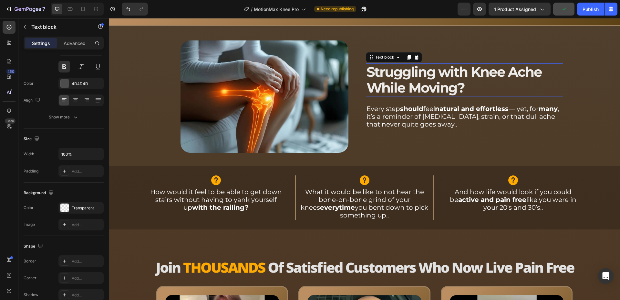
click at [522, 73] on span "Struggling with Knee Ache While Moving?" at bounding box center [455, 79] width 176 height 33
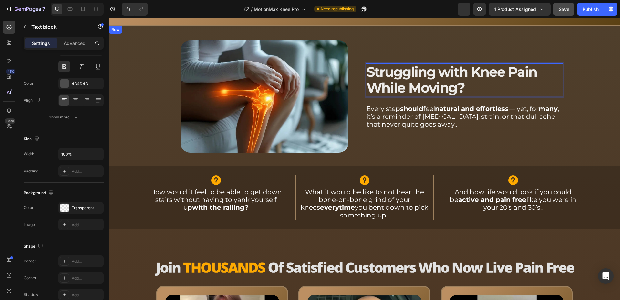
click at [588, 74] on div "Image Struggling with Knee Pain While Moving? Text block 20 Every step should f…" at bounding box center [365, 253] width 512 height 452
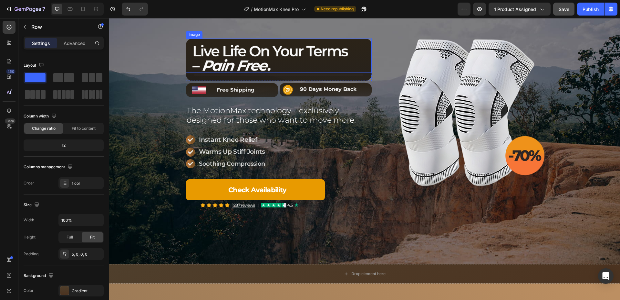
scroll to position [0, 0]
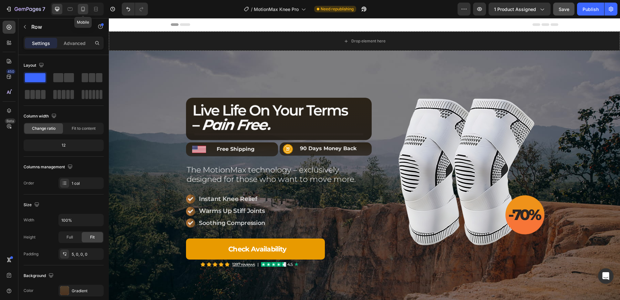
click at [85, 10] on icon at bounding box center [83, 9] width 4 height 5
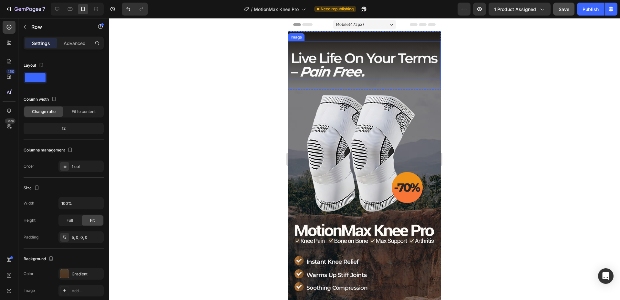
click at [350, 58] on img at bounding box center [364, 64] width 147 height 24
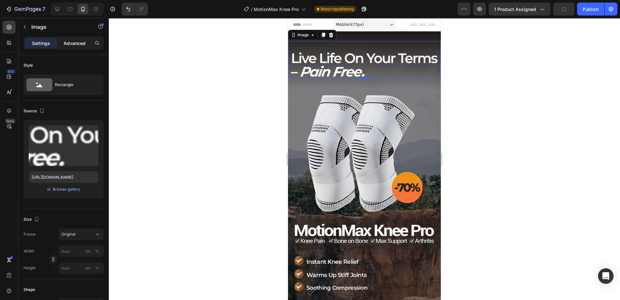
click at [80, 41] on p "Advanced" at bounding box center [75, 43] width 22 height 7
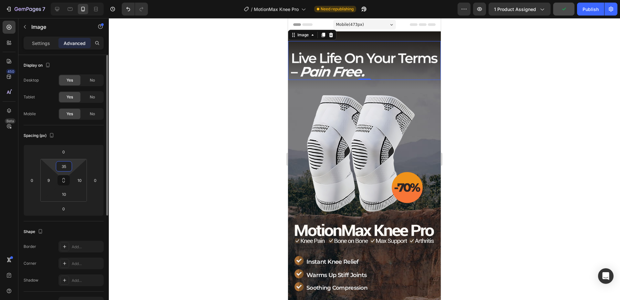
click at [64, 166] on input "35" at bounding box center [64, 166] width 13 height 10
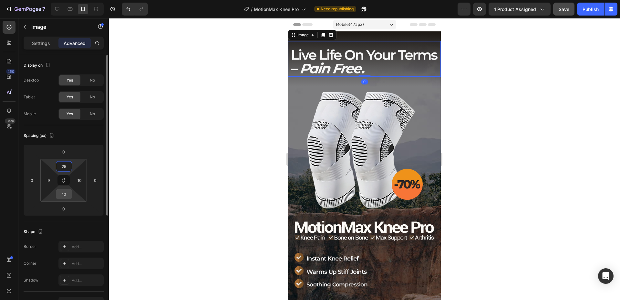
type input "25"
click at [65, 195] on input "10" at bounding box center [64, 194] width 13 height 10
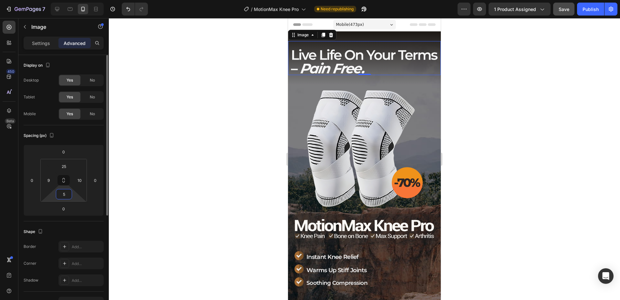
click at [67, 194] on input "5" at bounding box center [64, 194] width 13 height 10
type input "0"
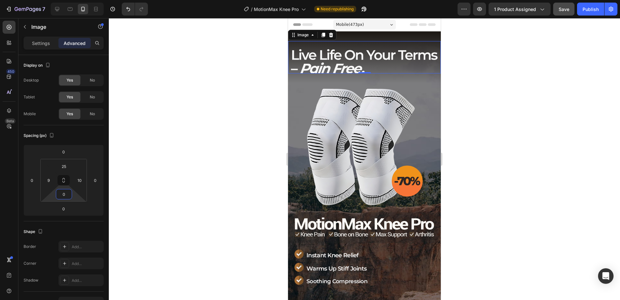
click at [193, 119] on div at bounding box center [365, 158] width 512 height 281
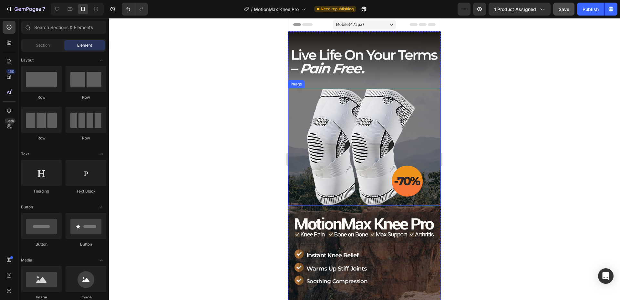
click at [353, 128] on img at bounding box center [365, 147] width 118 height 118
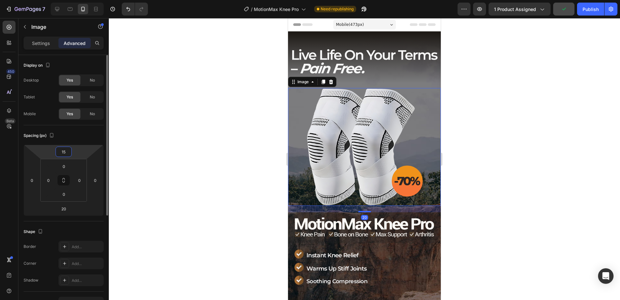
click at [63, 149] on input "15" at bounding box center [63, 152] width 13 height 10
click at [76, 138] on div "Spacing (px)" at bounding box center [64, 135] width 80 height 10
click at [44, 44] on p "Settings" at bounding box center [41, 43] width 18 height 7
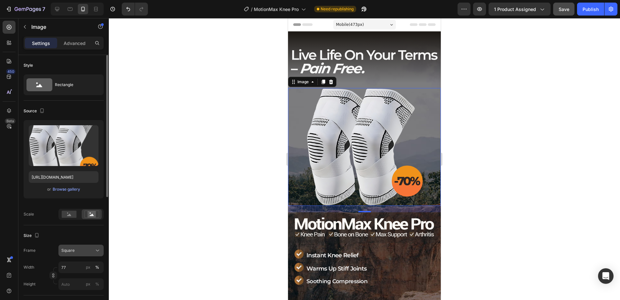
scroll to position [33, 0]
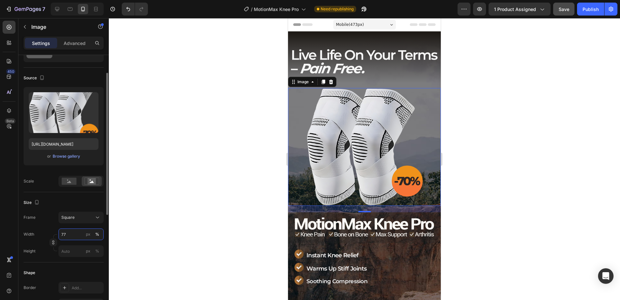
click at [71, 231] on input "77" at bounding box center [80, 234] width 45 height 12
click at [73, 237] on input "77" at bounding box center [80, 234] width 45 height 12
drag, startPoint x: 63, startPoint y: 234, endPoint x: 67, endPoint y: 233, distance: 3.9
click at [67, 233] on input "77" at bounding box center [80, 234] width 45 height 12
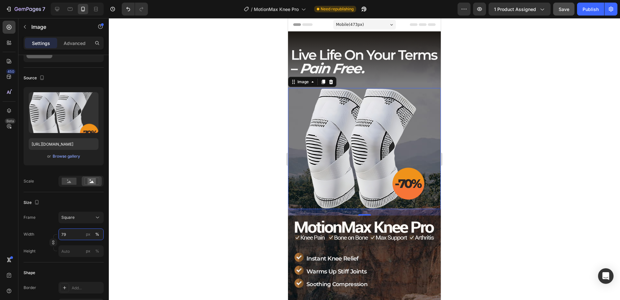
type input "79"
click at [209, 154] on div at bounding box center [365, 158] width 512 height 281
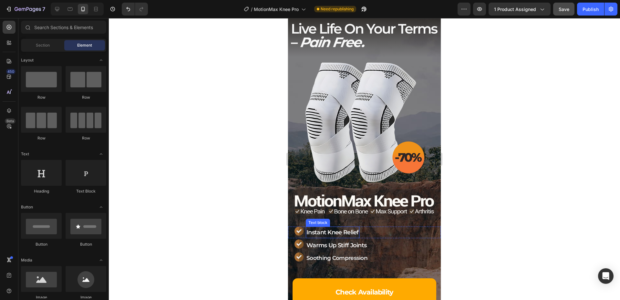
scroll to position [0, 0]
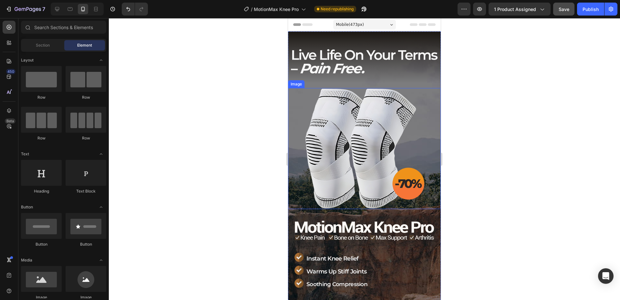
click at [333, 154] on img at bounding box center [364, 148] width 121 height 121
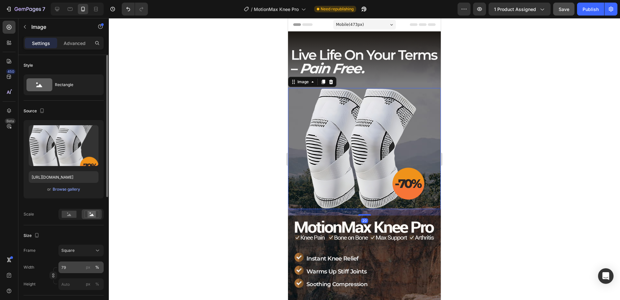
click at [69, 263] on input "79" at bounding box center [80, 267] width 45 height 12
type input "80"
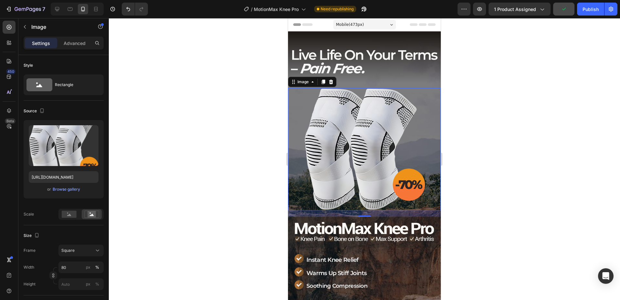
click at [206, 173] on div at bounding box center [365, 158] width 512 height 281
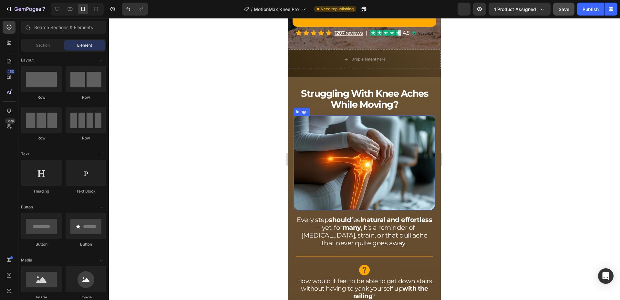
scroll to position [330, 0]
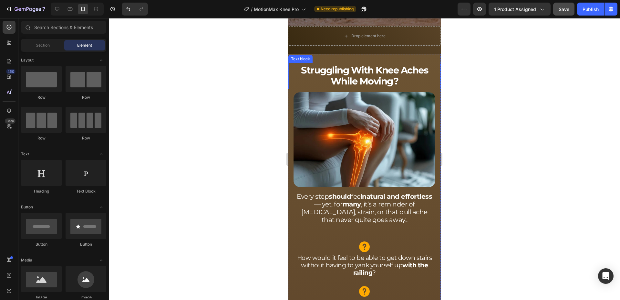
click at [412, 64] on span "Struggling With Knee Aches While Moving?" at bounding box center [364, 75] width 127 height 22
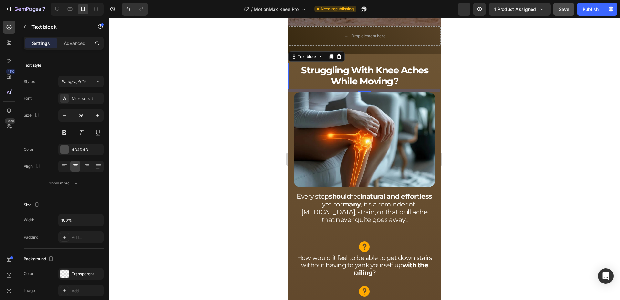
click at [412, 64] on span "Struggling With Knee Aches While Moving?" at bounding box center [364, 75] width 127 height 22
click at [409, 64] on span "Struggling With Knee Aches While Moving?" at bounding box center [364, 75] width 127 height 22
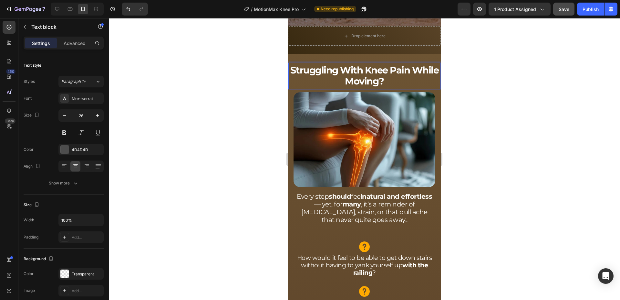
click at [259, 79] on div at bounding box center [365, 158] width 512 height 281
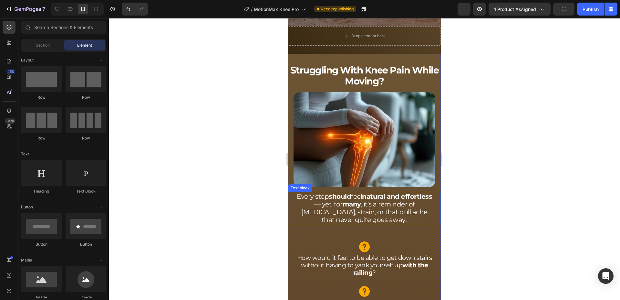
click at [351, 192] on strong "should" at bounding box center [340, 196] width 22 height 8
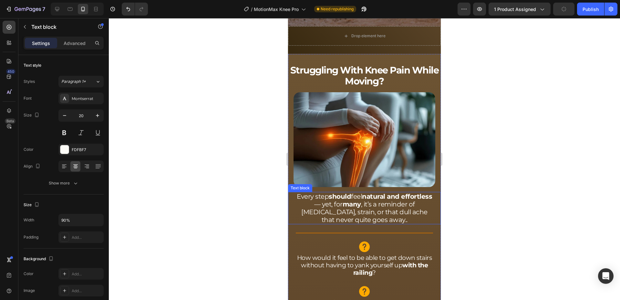
click at [351, 192] on strong "should" at bounding box center [340, 196] width 22 height 8
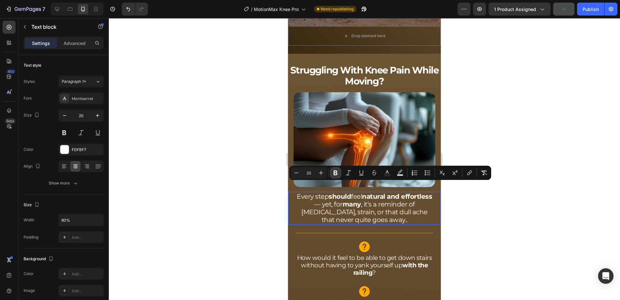
click at [333, 171] on icon "Editor contextual toolbar" at bounding box center [336, 172] width 6 height 6
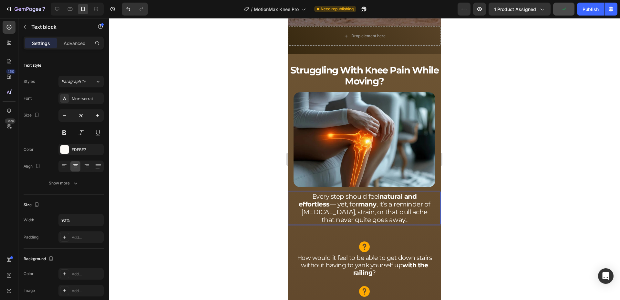
click at [353, 192] on p "Every step should feel natural and effortless — yet, for many , it’s a reminder…" at bounding box center [365, 207] width 136 height 31
click at [241, 177] on div at bounding box center [365, 158] width 512 height 281
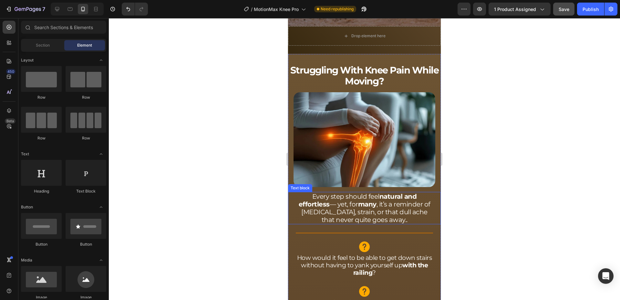
click at [399, 203] on p "Every step should feel natural and effortless — yet, for many , it’s a reminder…" at bounding box center [365, 207] width 136 height 31
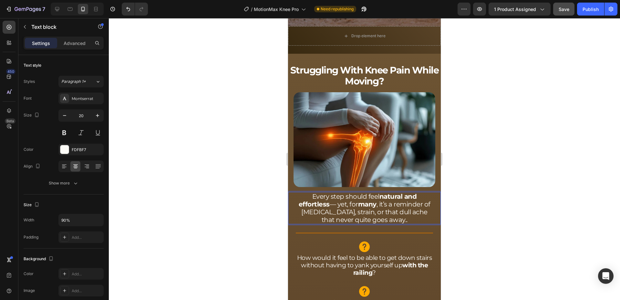
click at [399, 203] on p "Every step should feel natural and effortless — yet, for many , it’s a reminder…" at bounding box center [365, 207] width 136 height 31
click at [209, 177] on div at bounding box center [365, 158] width 512 height 281
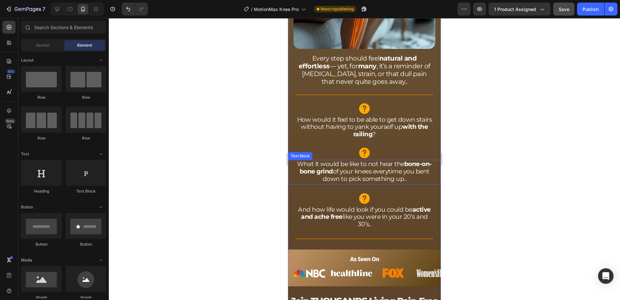
scroll to position [494, 0]
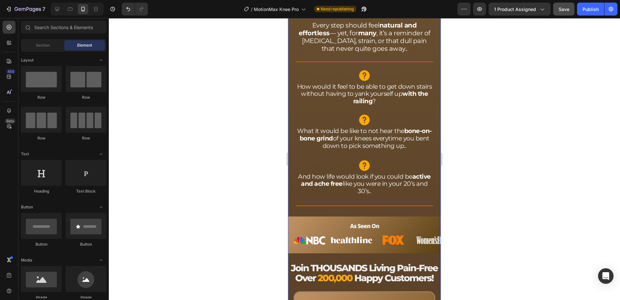
click at [341, 181] on strong "active and ache free" at bounding box center [366, 180] width 130 height 15
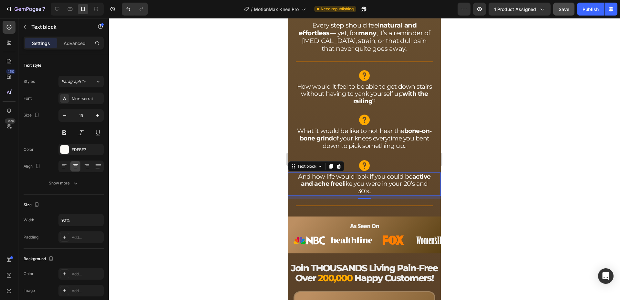
click at [341, 181] on strong "active and ache free" at bounding box center [366, 180] width 130 height 15
click at [340, 178] on strong "active and ache free" at bounding box center [366, 180] width 130 height 15
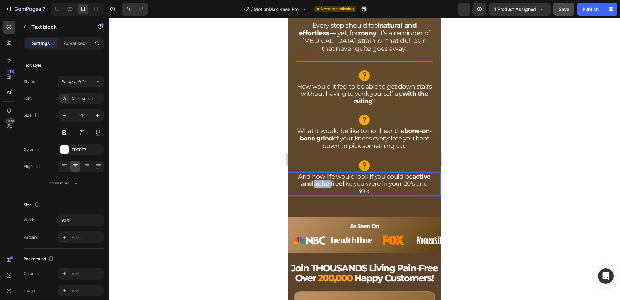
click at [340, 178] on strong "active and ache free" at bounding box center [366, 180] width 130 height 15
click at [236, 156] on div at bounding box center [365, 158] width 512 height 281
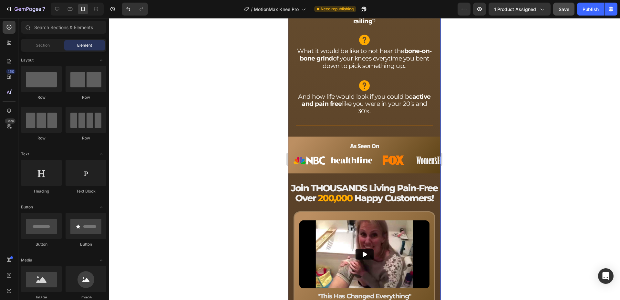
scroll to position [607, 0]
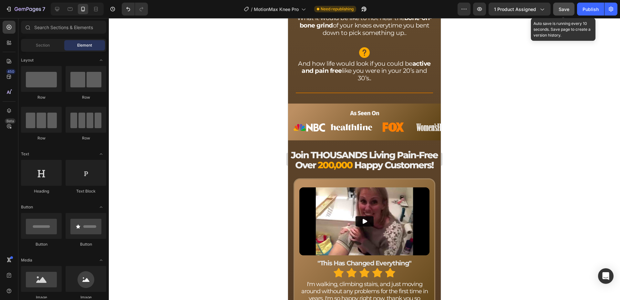
click at [568, 13] on button "Save" at bounding box center [564, 9] width 21 height 13
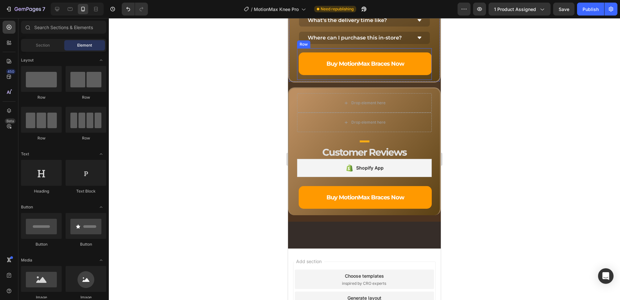
scroll to position [3050, 0]
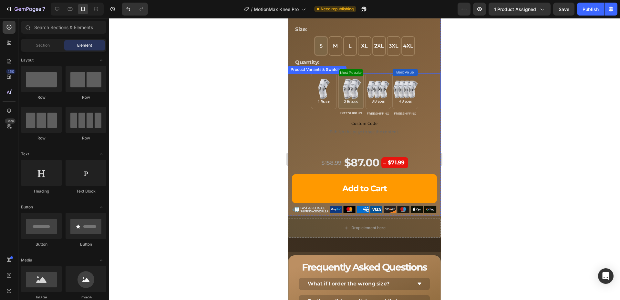
click at [352, 82] on img at bounding box center [351, 91] width 25 height 34
click at [351, 73] on input "2 Braces 2 Braces" at bounding box center [351, 73] width 0 height 0
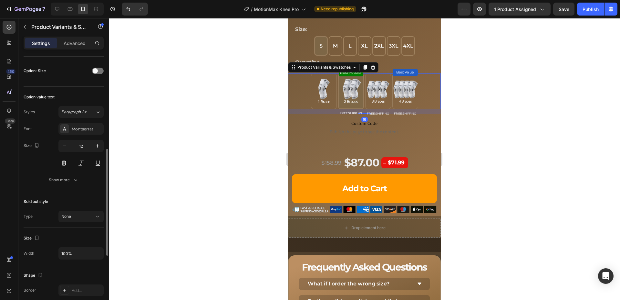
scroll to position [264, 0]
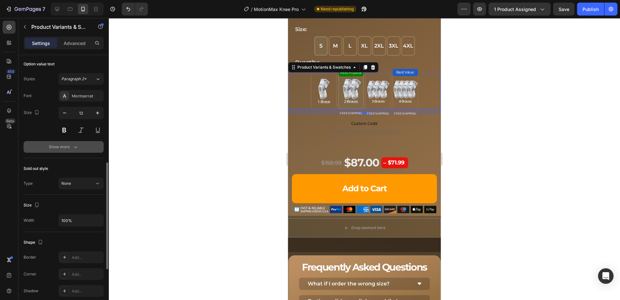
click at [72, 149] on icon "button" at bounding box center [75, 146] width 6 height 6
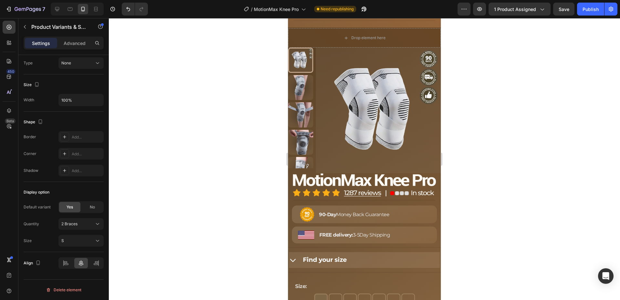
scroll to position [2401, 0]
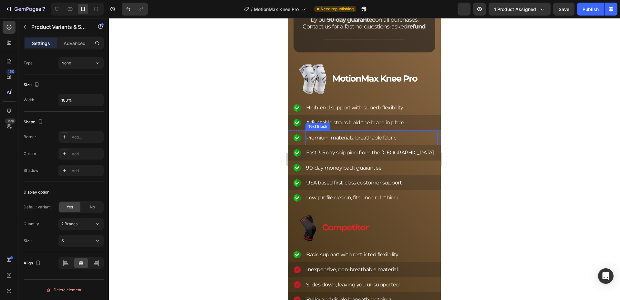
click at [569, 9] on span "Save" at bounding box center [564, 8] width 11 height 5
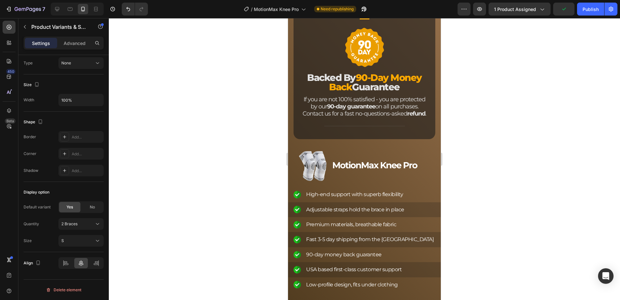
scroll to position [2084, 0]
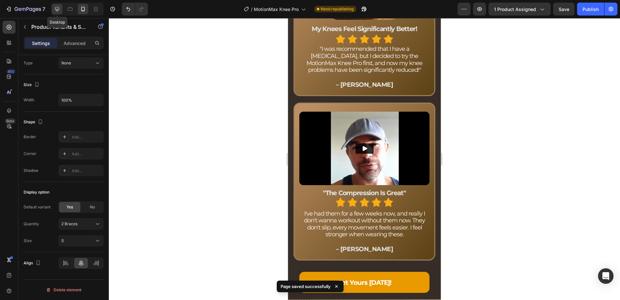
click at [58, 9] on icon at bounding box center [57, 9] width 4 height 4
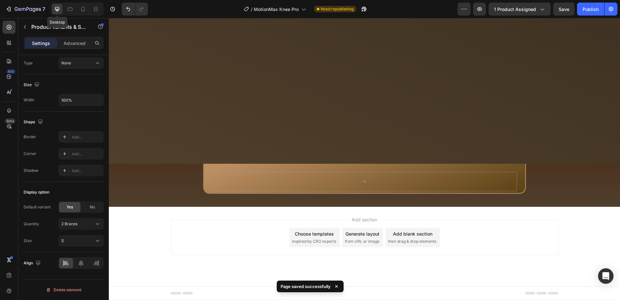
type input "24"
type input "14"
type input "64"
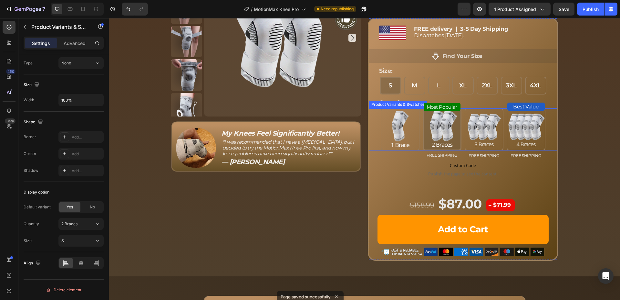
scroll to position [1430, 0]
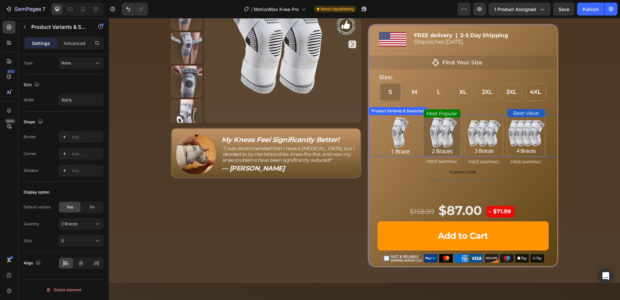
click at [374, 140] on div "1 Brace 1 Brace 2 Braces 2 Braces 3 Braces 3 Braces 4 Braces 4 Braces" at bounding box center [463, 136] width 189 height 42
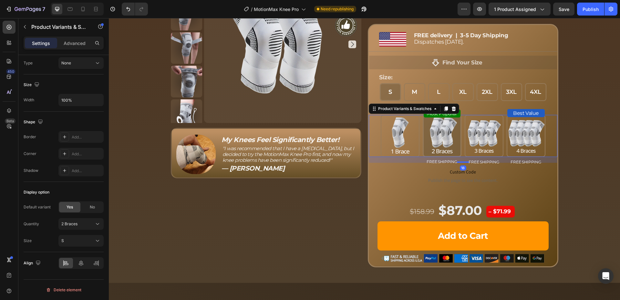
scroll to position [384, 0]
click at [373, 92] on div "S S S M M M L L L XL XL XL 2XL 2XL 2XL 3XL 3XL 3XL 4XL 4XL 4XL" at bounding box center [463, 92] width 189 height 18
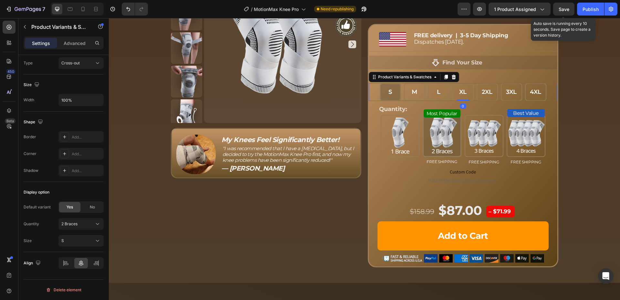
click at [566, 10] on span "Save" at bounding box center [564, 8] width 11 height 5
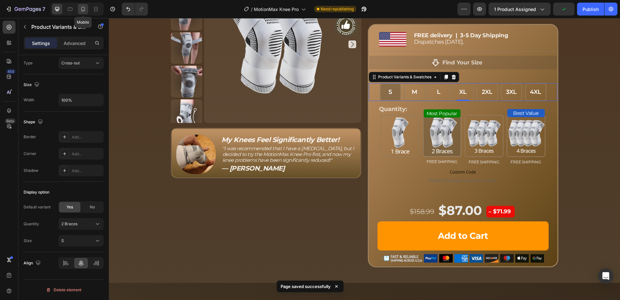
drag, startPoint x: 84, startPoint y: 11, endPoint x: 76, endPoint y: 118, distance: 106.6
click at [84, 11] on icon at bounding box center [83, 9] width 6 height 6
type input "60"
type input "12"
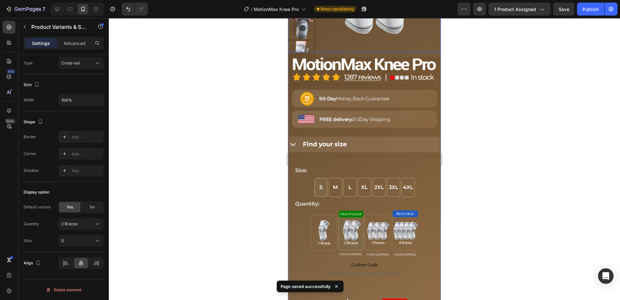
scroll to position [3614, 0]
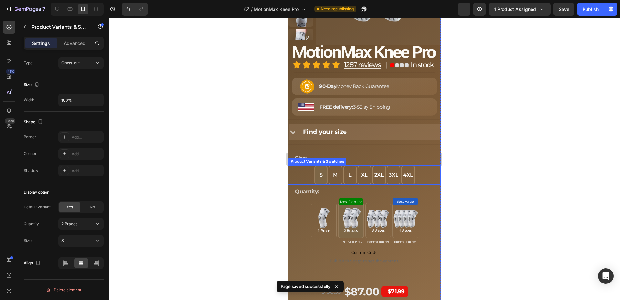
click at [297, 174] on div "S S S M M M L L L XL XL XL 2XL 2XL 2XL 3XL 3XL 3XL 4XL 4XL 4XL" at bounding box center [364, 174] width 153 height 19
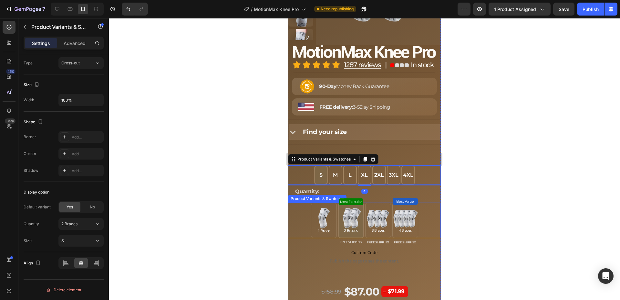
click at [300, 207] on div "1 Brace 1 Brace 2 Braces 2 Braces 3 Braces 3 Braces 4 Braces 4 Braces" at bounding box center [364, 220] width 153 height 36
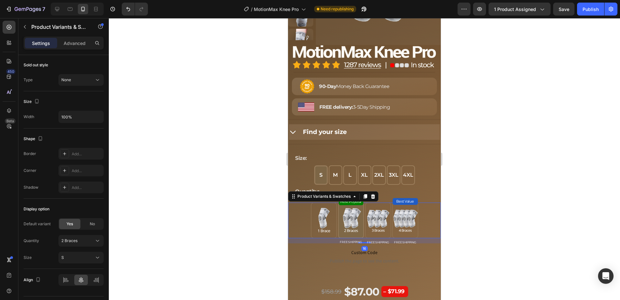
click at [235, 180] on div at bounding box center [365, 158] width 512 height 281
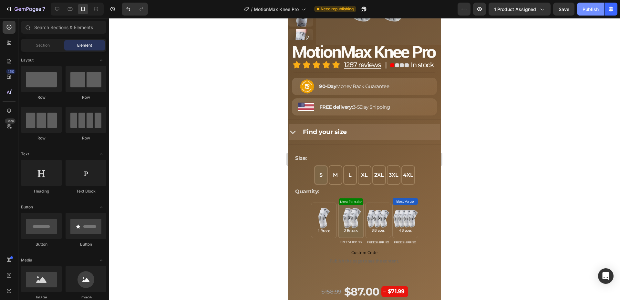
click at [588, 12] on div "Publish" at bounding box center [591, 9] width 16 height 7
click at [323, 63] on img at bounding box center [364, 65] width 143 height 8
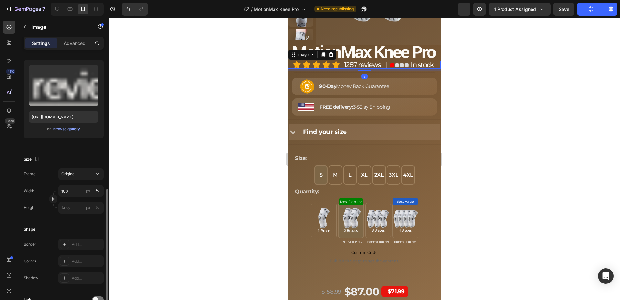
scroll to position [0, 0]
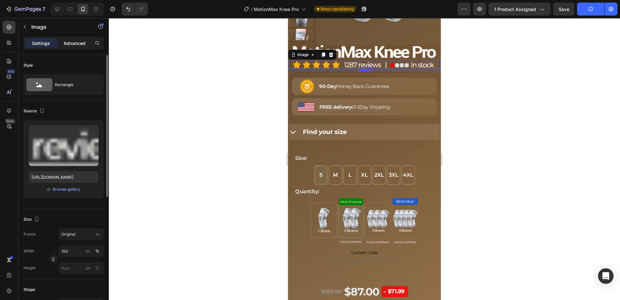
click at [75, 43] on p "Advanced" at bounding box center [75, 43] width 22 height 7
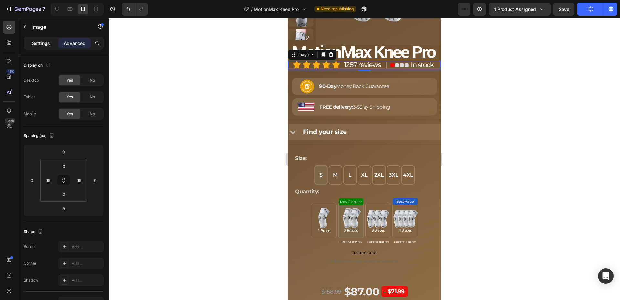
click at [40, 43] on p "Settings" at bounding box center [41, 43] width 18 height 7
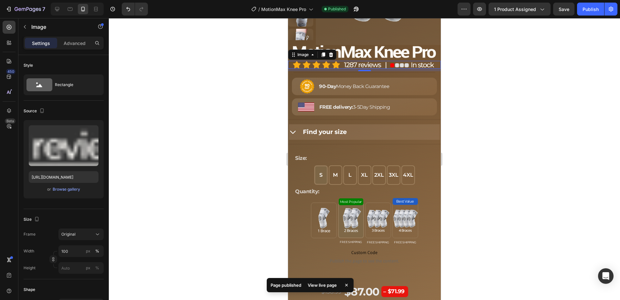
click at [317, 281] on div "View live page" at bounding box center [322, 284] width 37 height 9
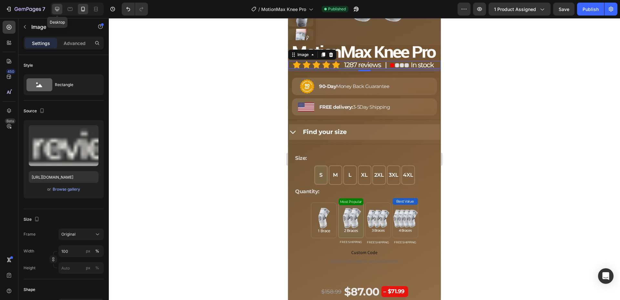
click at [57, 10] on icon at bounding box center [57, 9] width 4 height 4
type input "[URL][DOMAIN_NAME]"
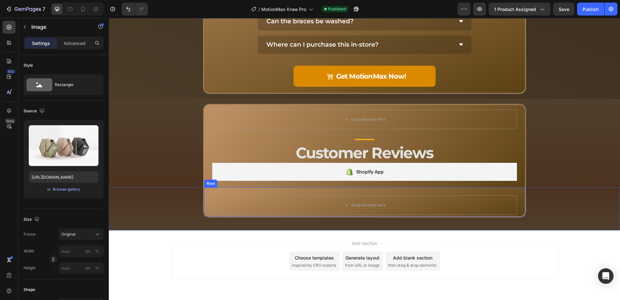
scroll to position [1896, 0]
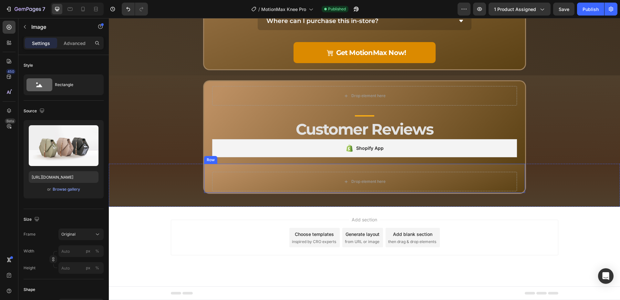
click at [226, 193] on div "Drop element here Row" at bounding box center [364, 179] width 323 height 30
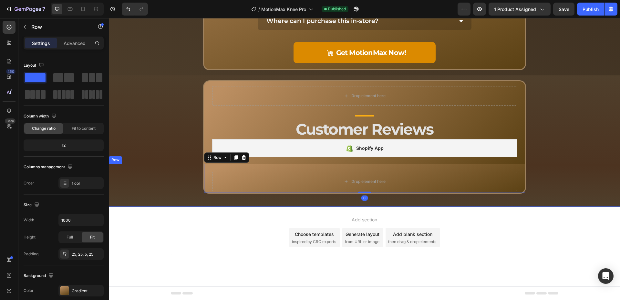
click at [196, 195] on div "Drop element here Row 0 Row" at bounding box center [365, 185] width 512 height 43
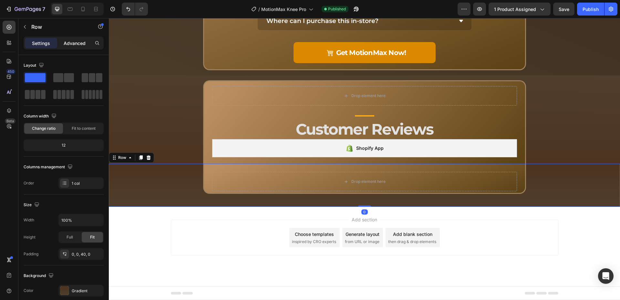
click at [65, 46] on p "Advanced" at bounding box center [75, 43] width 22 height 7
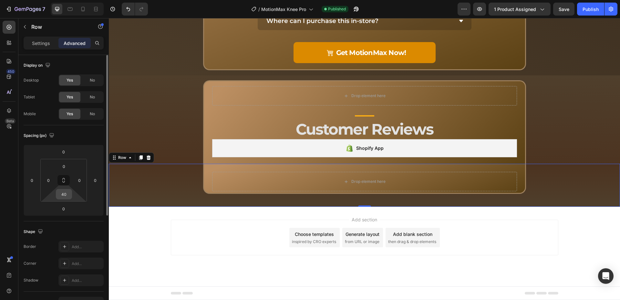
click at [67, 194] on input "40" at bounding box center [64, 194] width 13 height 10
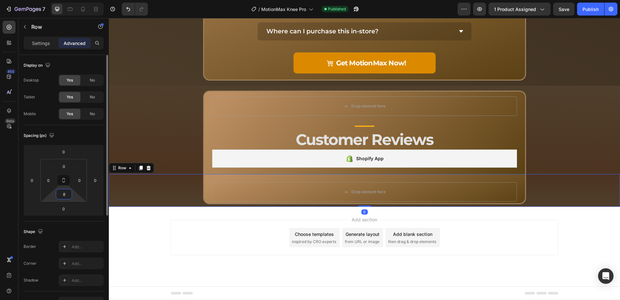
scroll to position [1885, 0]
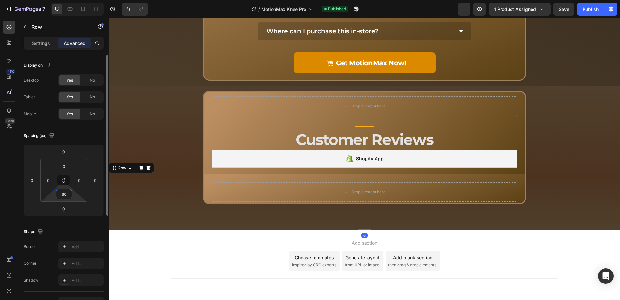
click at [66, 195] on input "80" at bounding box center [64, 194] width 13 height 10
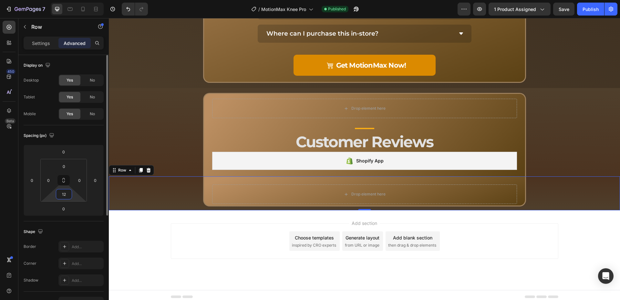
type input "120"
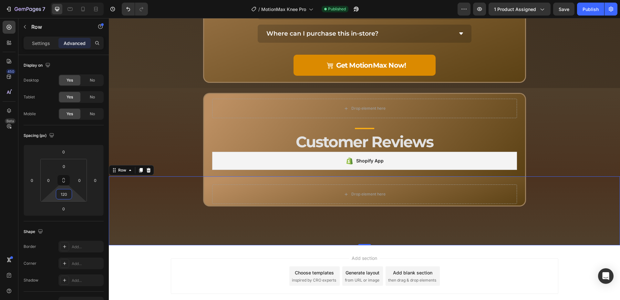
click at [499, 258] on div "Add section Choose templates inspired by CRO experts Generate layout from URL o…" at bounding box center [365, 284] width 512 height 79
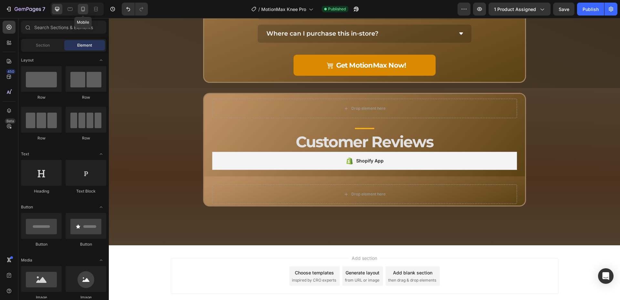
click at [80, 12] on div at bounding box center [83, 9] width 10 height 10
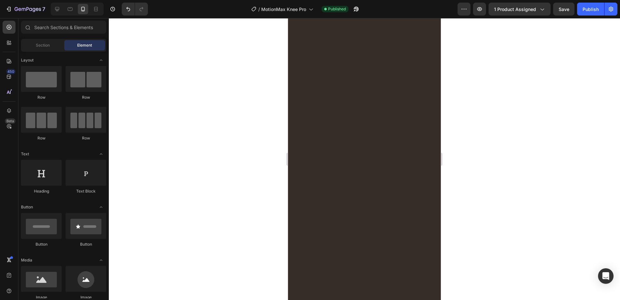
scroll to position [3610, 0]
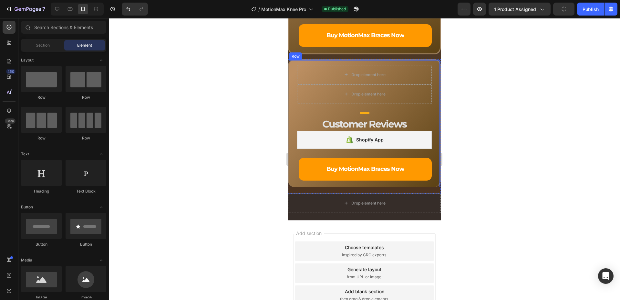
click at [313, 185] on div "Drop element here Row Drop element here Row Title Line Customer Reviews Heading…" at bounding box center [364, 123] width 153 height 128
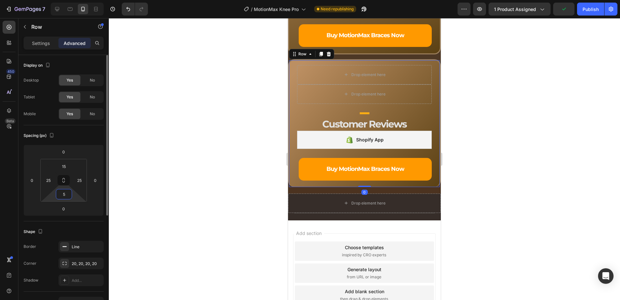
click at [66, 196] on input "5" at bounding box center [64, 194] width 13 height 10
type input "5"
click at [68, 192] on input "5" at bounding box center [64, 194] width 13 height 10
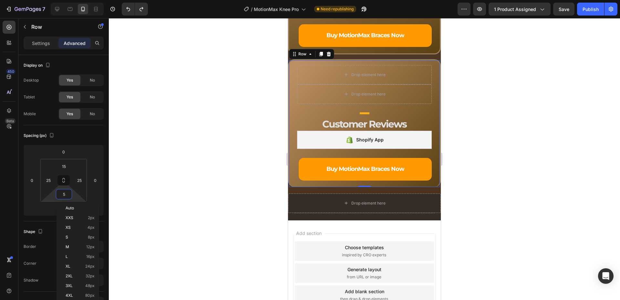
click at [203, 183] on div at bounding box center [365, 158] width 512 height 281
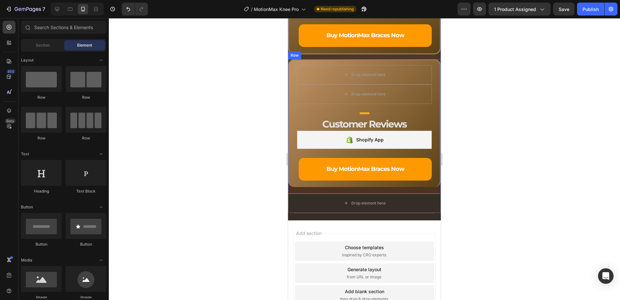
click at [307, 191] on div "Drop element here Row Drop element here Row Title Line Customer Reviews Heading…" at bounding box center [364, 126] width 153 height 134
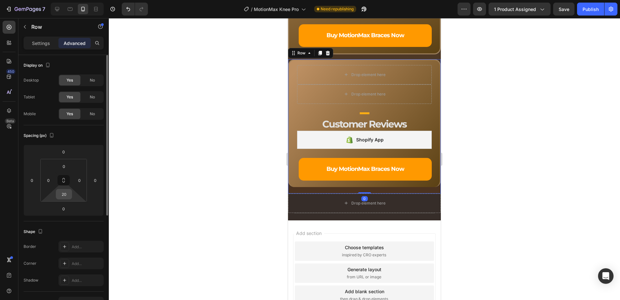
click at [68, 193] on input "20" at bounding box center [64, 194] width 13 height 10
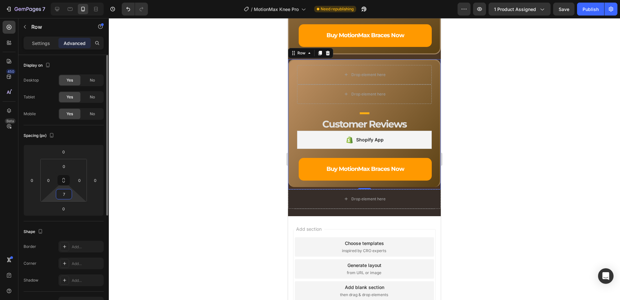
type input "70"
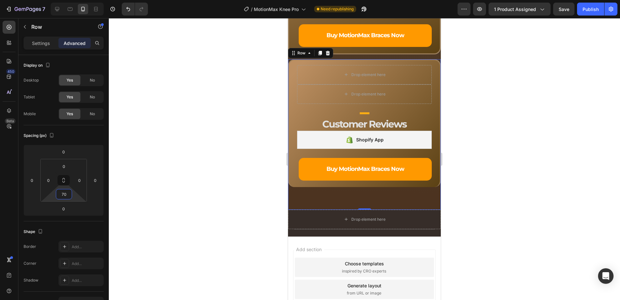
click at [218, 177] on div at bounding box center [365, 158] width 512 height 281
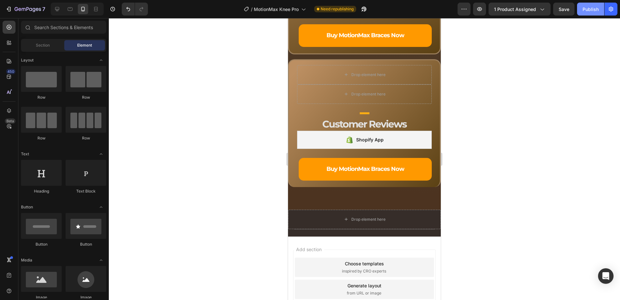
click at [588, 10] on div "Publish" at bounding box center [591, 9] width 16 height 7
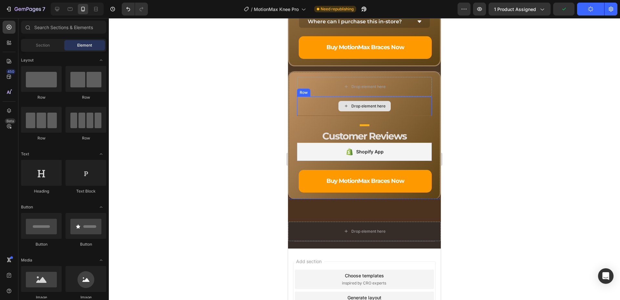
scroll to position [3577, 0]
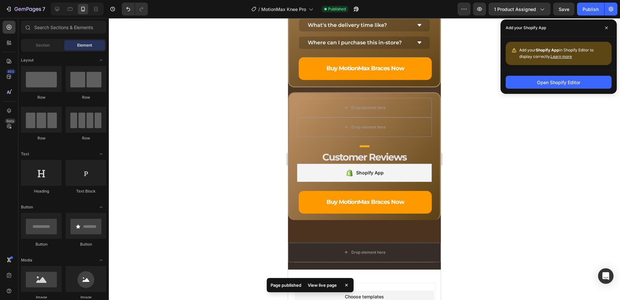
click at [330, 283] on div "View live page" at bounding box center [322, 284] width 37 height 9
